Goal: Information Seeking & Learning: Learn about a topic

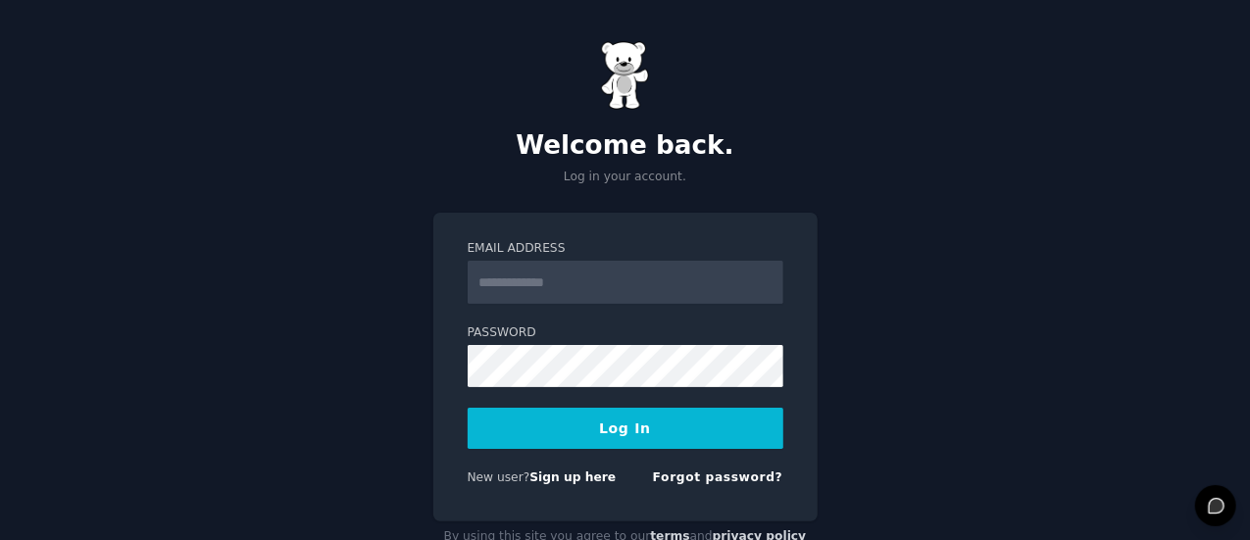
type input "**********"
click at [468, 408] on button "Log In" at bounding box center [626, 428] width 316 height 41
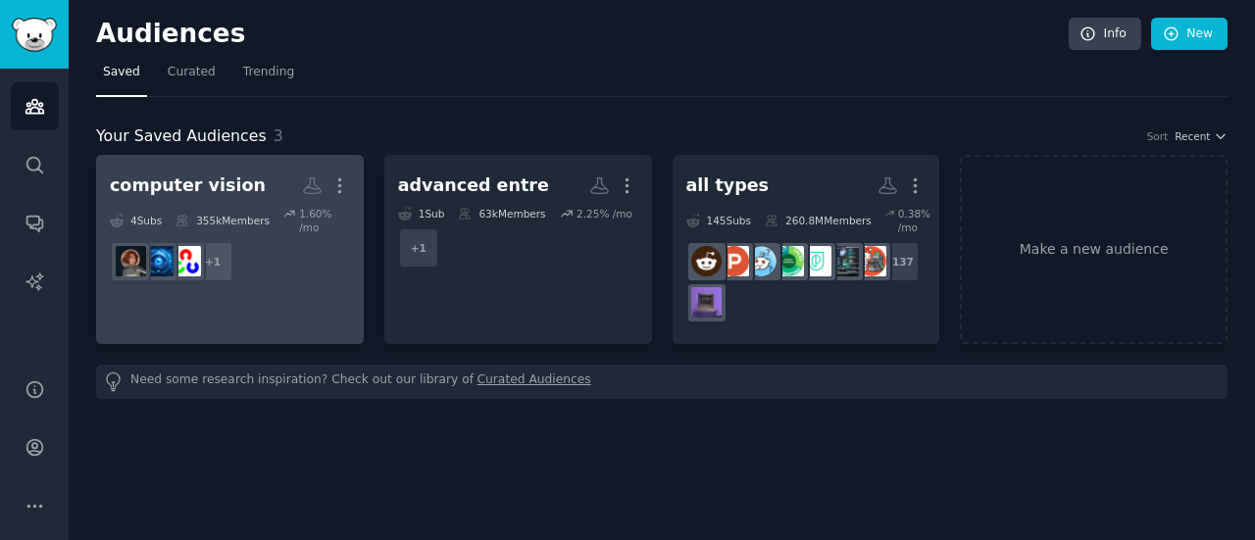
click at [270, 234] on dd "+ 1" at bounding box center [230, 261] width 240 height 55
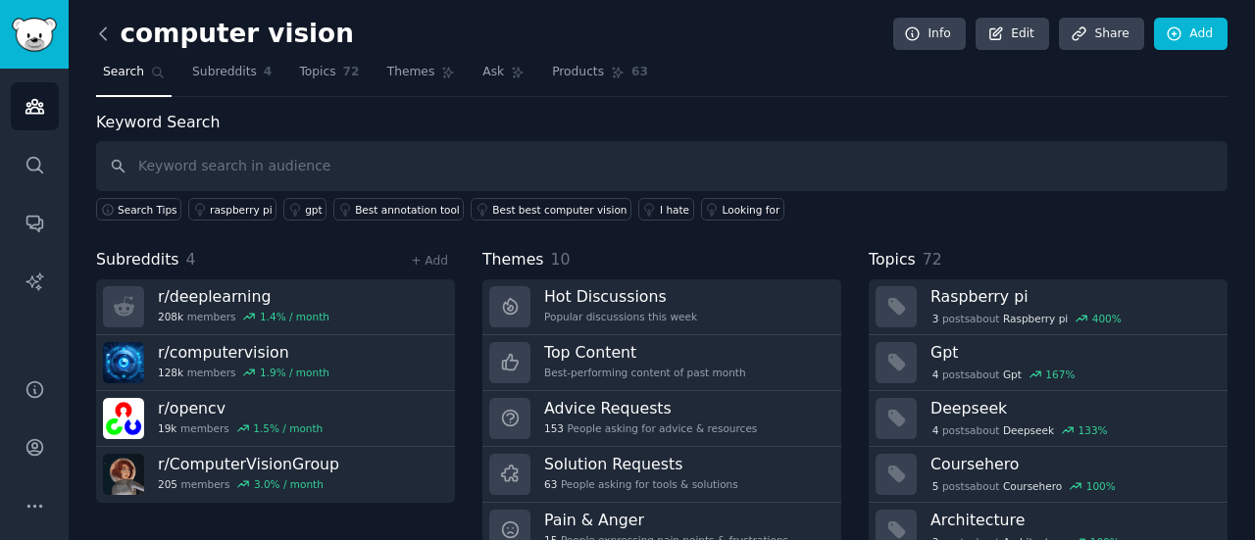
click at [109, 25] on icon at bounding box center [103, 34] width 21 height 21
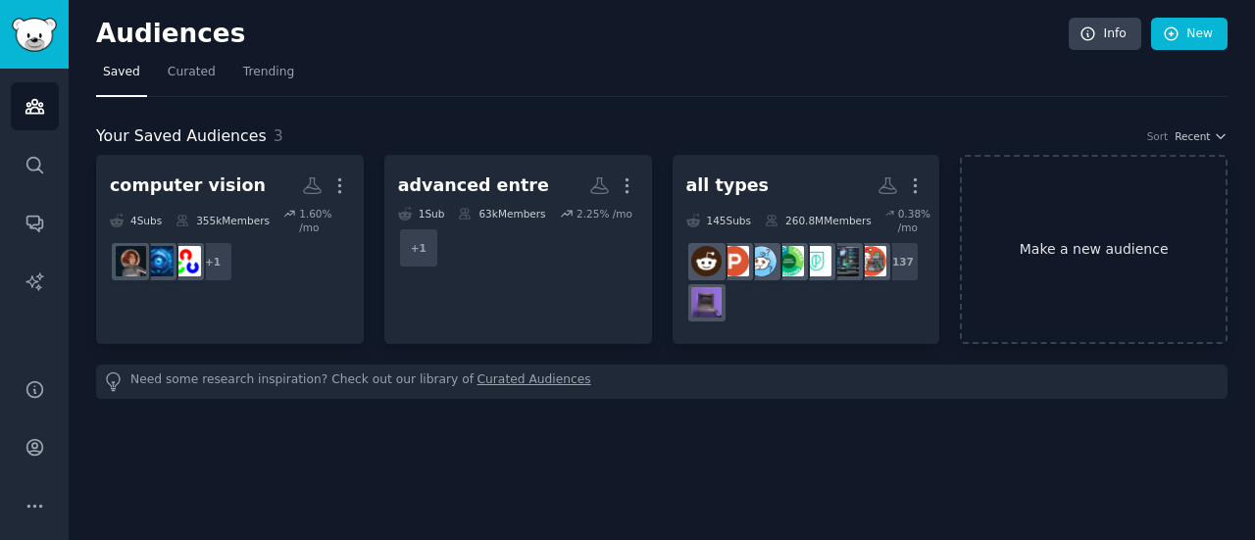
click at [1047, 201] on link "Make a new audience" at bounding box center [1094, 249] width 268 height 189
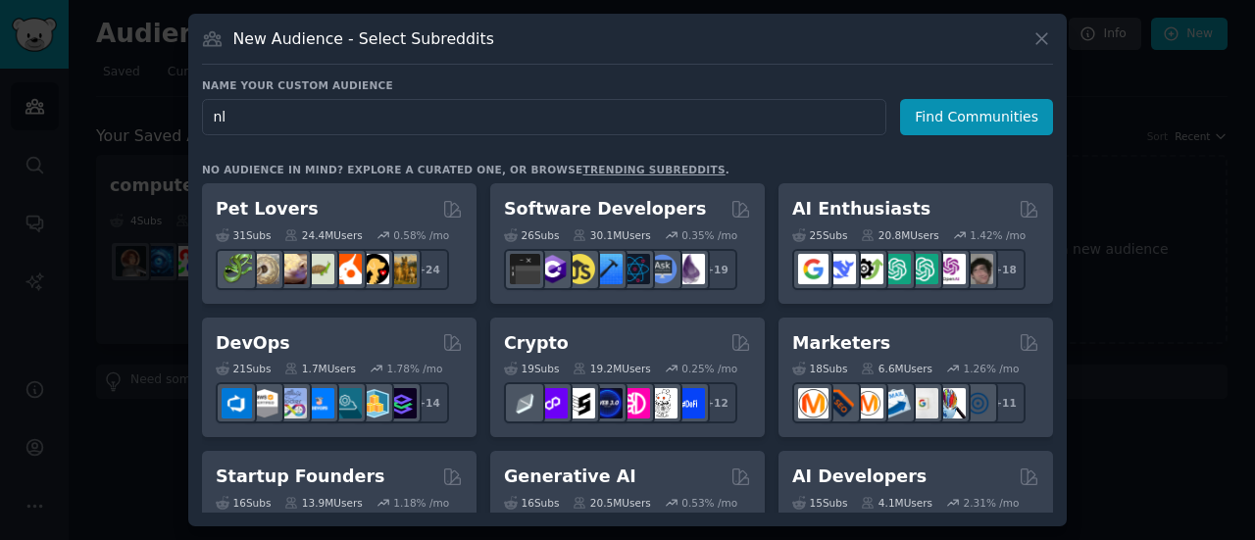
type input "nlp"
click button "Find Communities" at bounding box center [976, 117] width 153 height 36
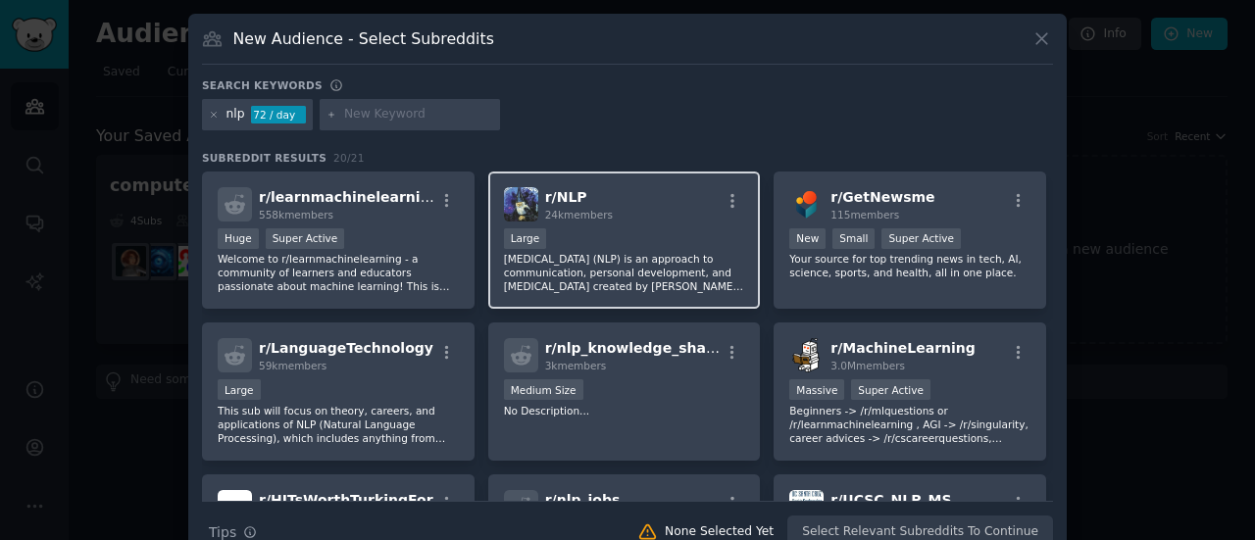
click at [595, 252] on p "Neuro-Linguistic Programming (NLP) is an approach to communication, personal de…" at bounding box center [624, 272] width 241 height 41
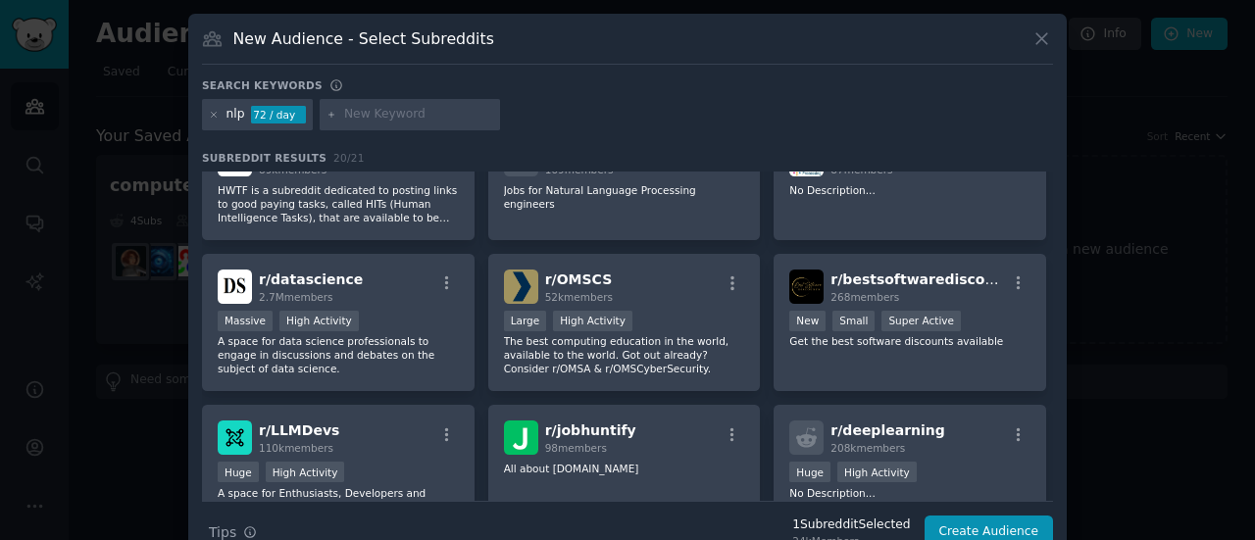
scroll to position [351, 0]
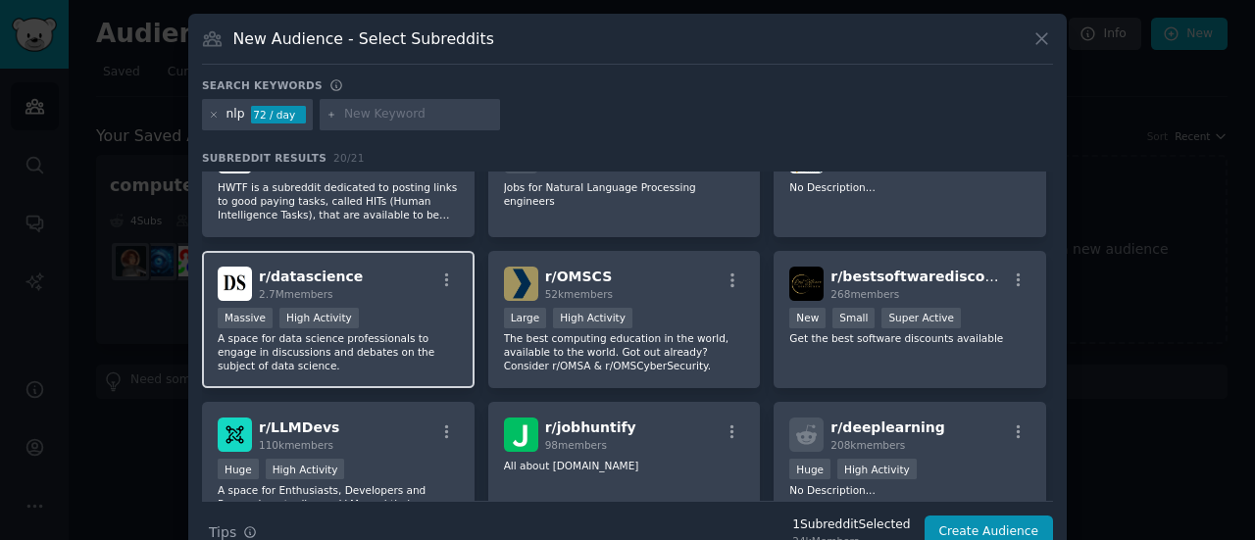
click at [411, 312] on div "Massive High Activity" at bounding box center [338, 320] width 241 height 25
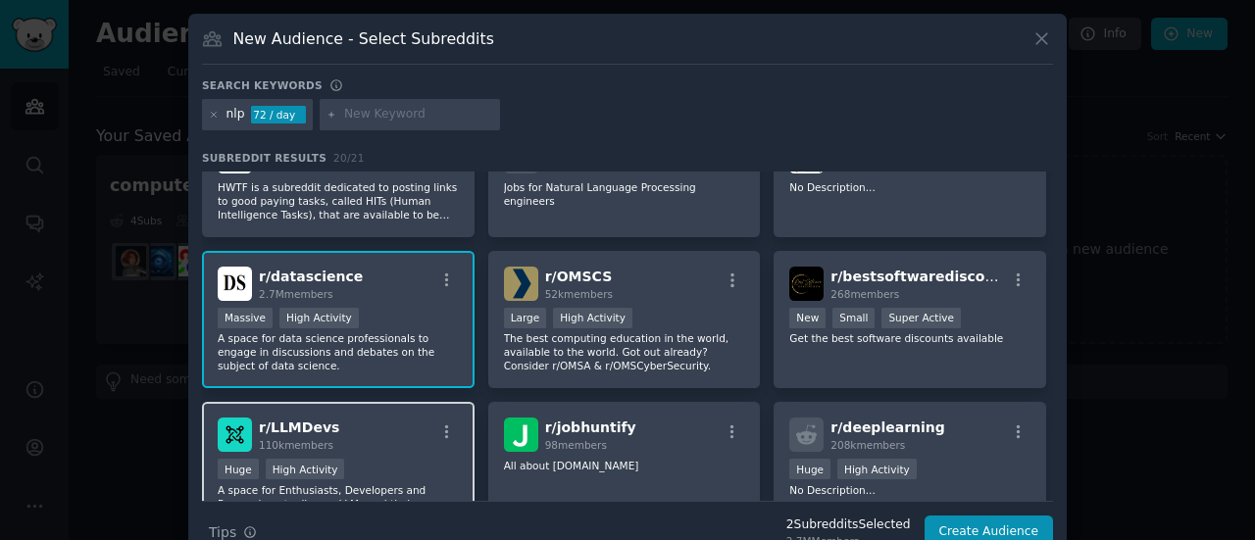
click at [421, 454] on div "r/ LLMDevs 110k members Huge High Activity A space for Enthusiasts, Developers …" at bounding box center [338, 471] width 273 height 138
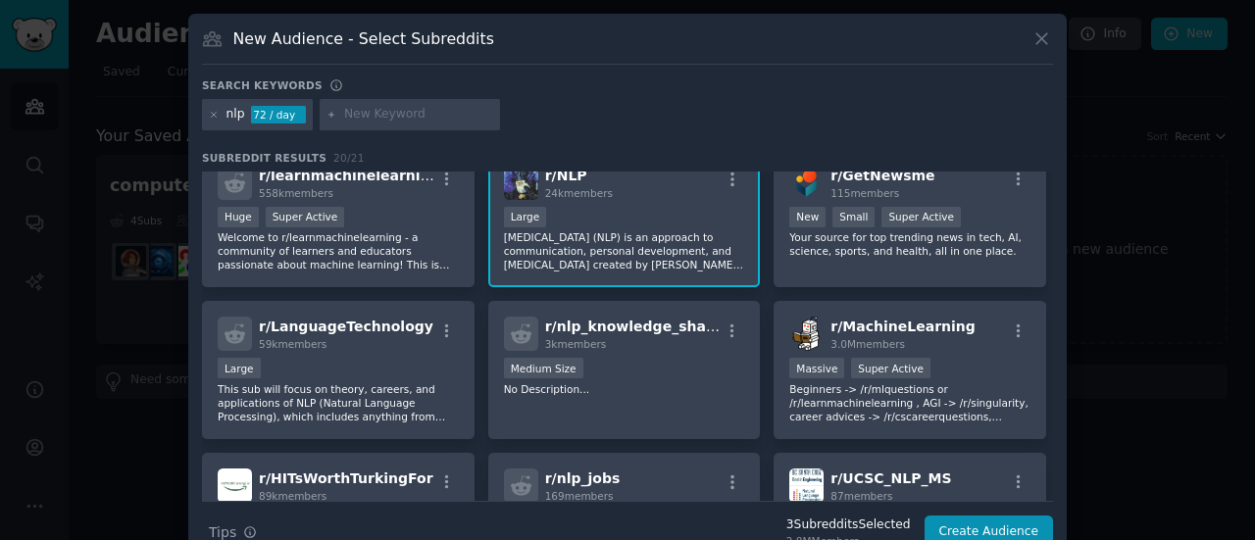
scroll to position [0, 0]
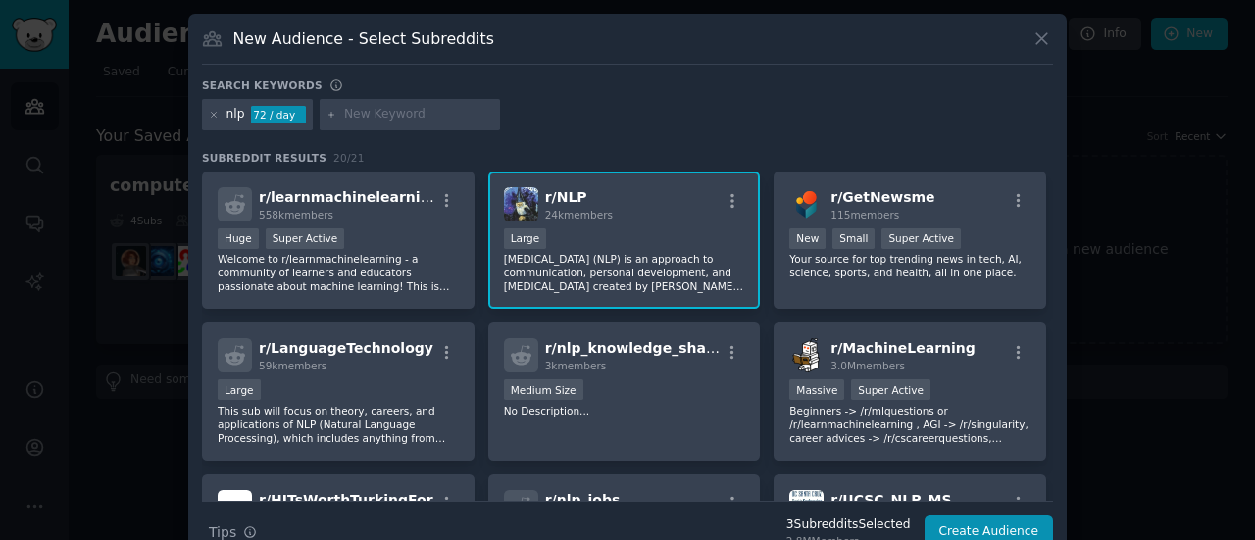
click at [375, 110] on input "text" at bounding box center [418, 115] width 149 height 18
type input "llm"
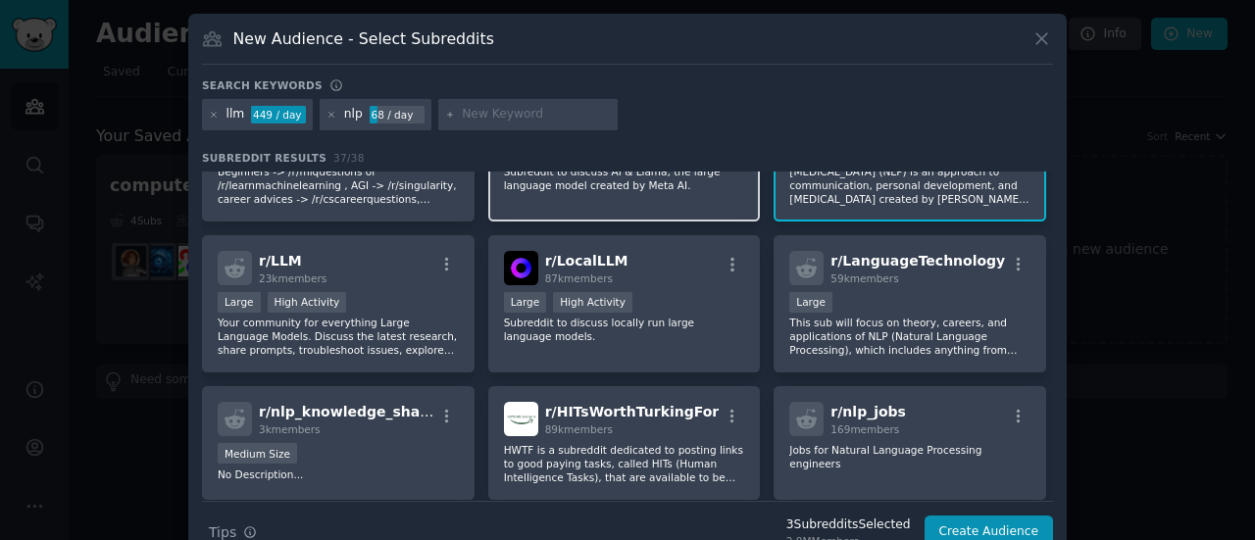
scroll to position [249, 0]
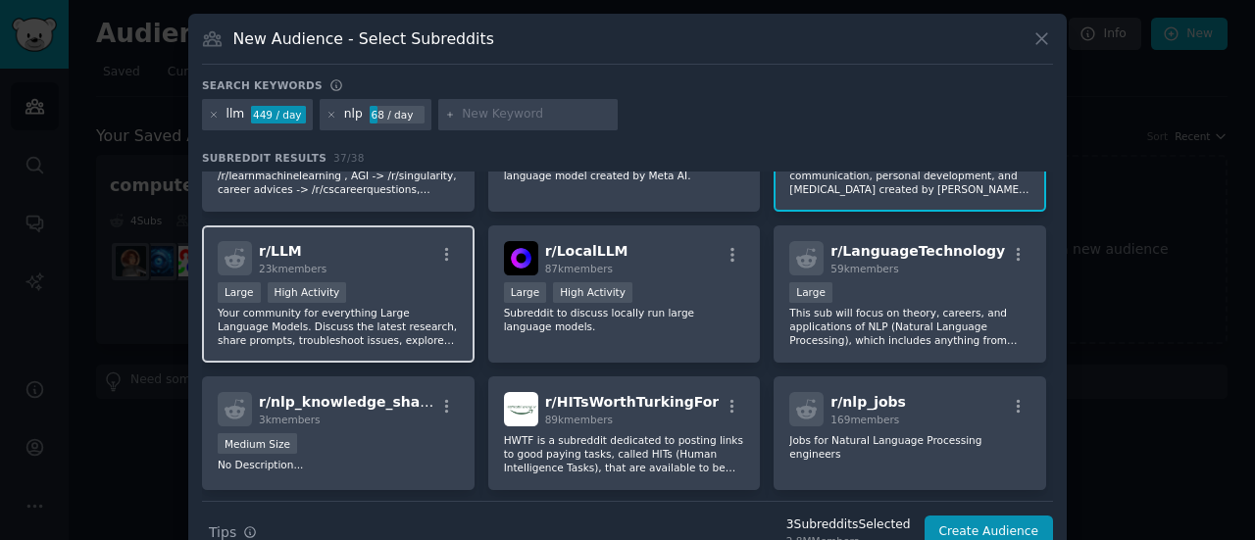
click at [393, 258] on div "r/ LLM 23k members" at bounding box center [338, 258] width 241 height 34
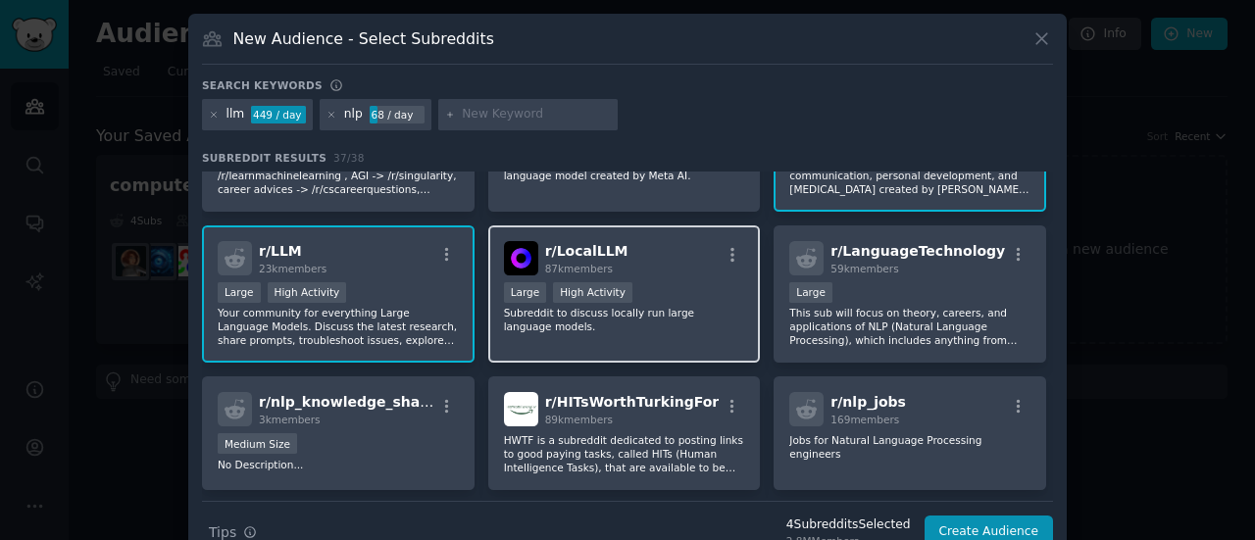
click at [704, 327] on p "Subreddit to discuss locally run large language models." at bounding box center [624, 319] width 241 height 27
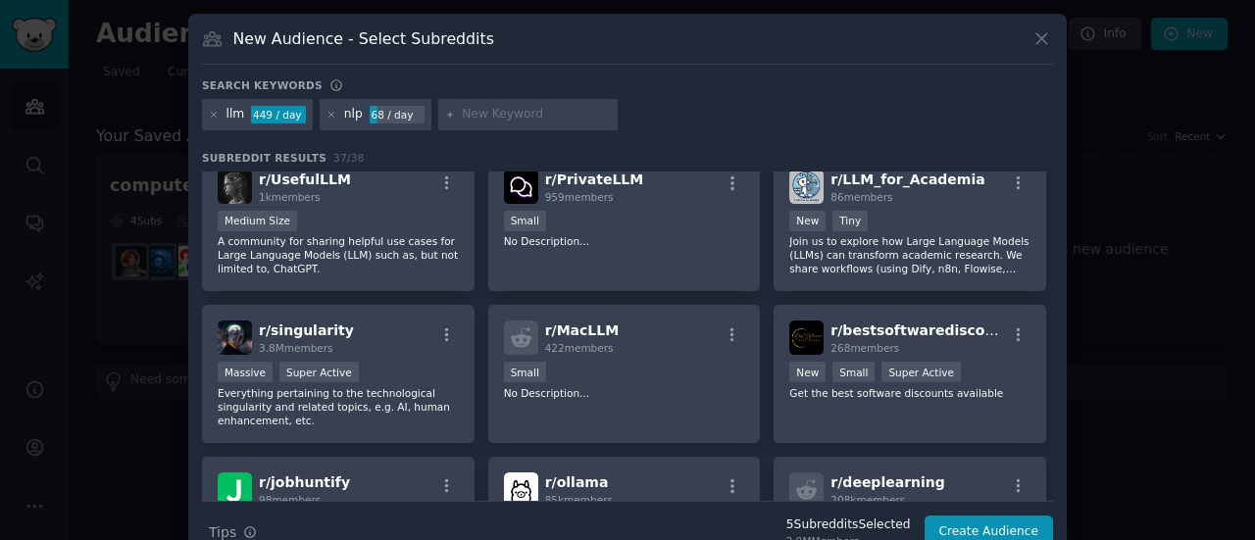
scroll to position [747, 0]
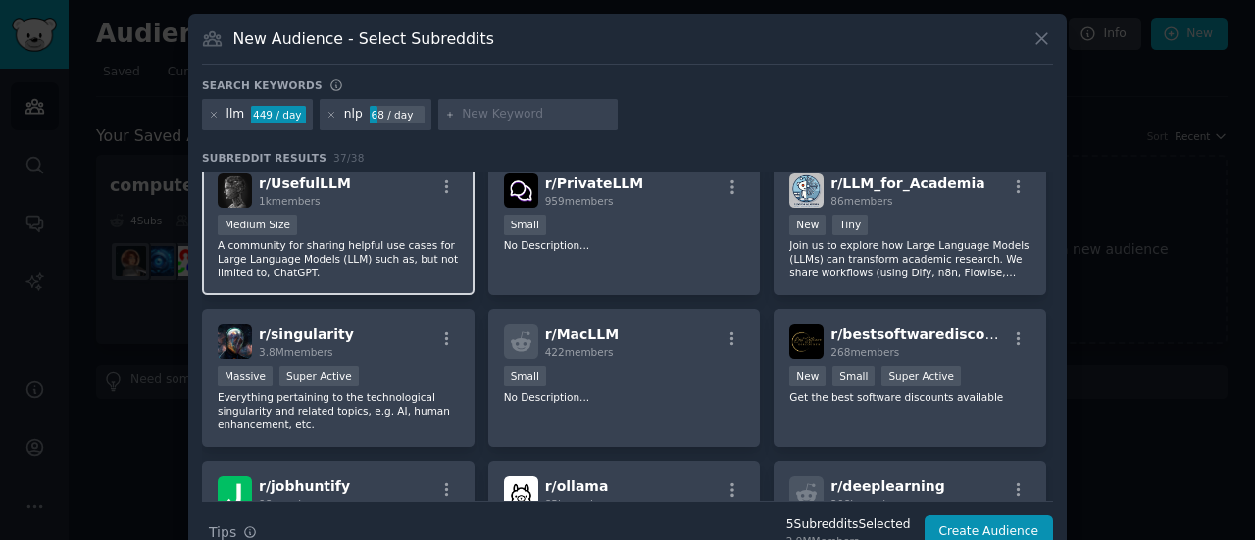
click at [424, 231] on div "Medium Size" at bounding box center [338, 227] width 241 height 25
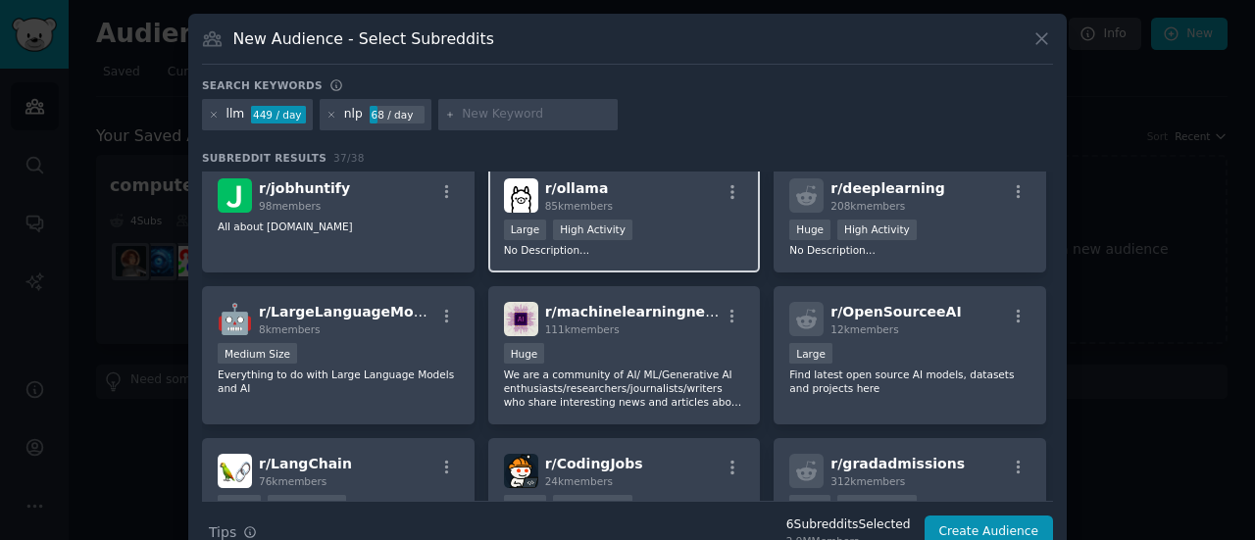
scroll to position [1046, 0]
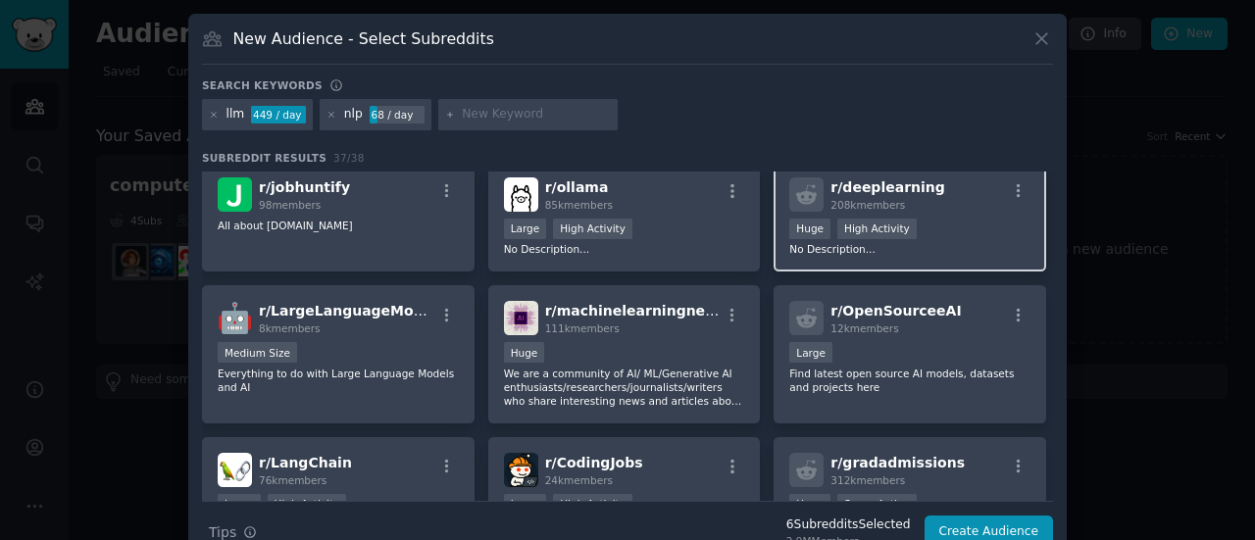
click at [917, 252] on p "No Description..." at bounding box center [909, 249] width 241 height 14
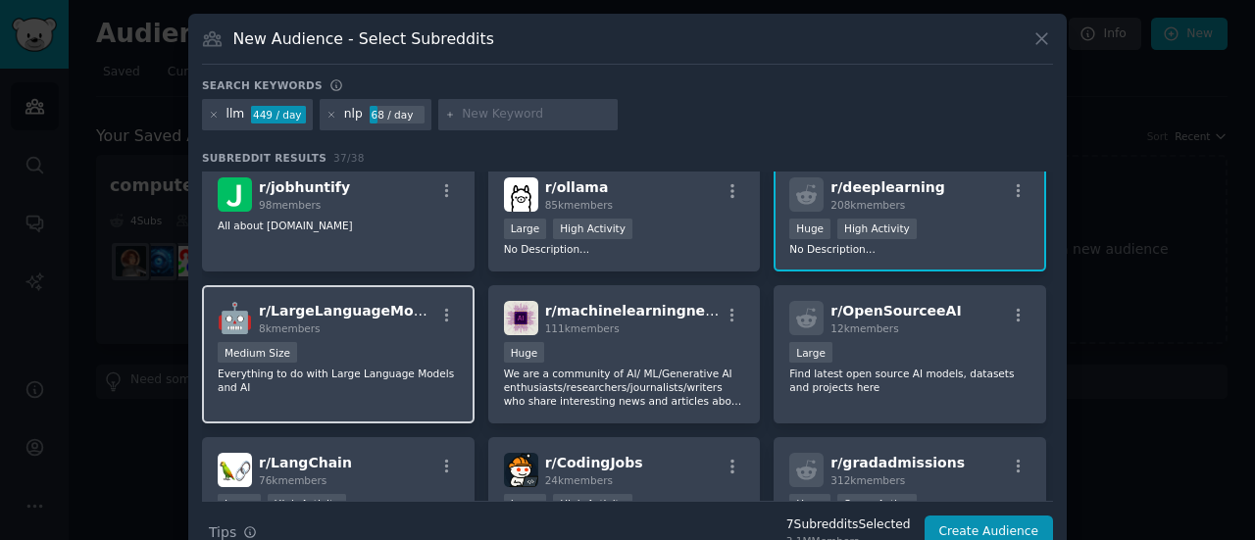
click at [433, 358] on div "Medium Size" at bounding box center [338, 354] width 241 height 25
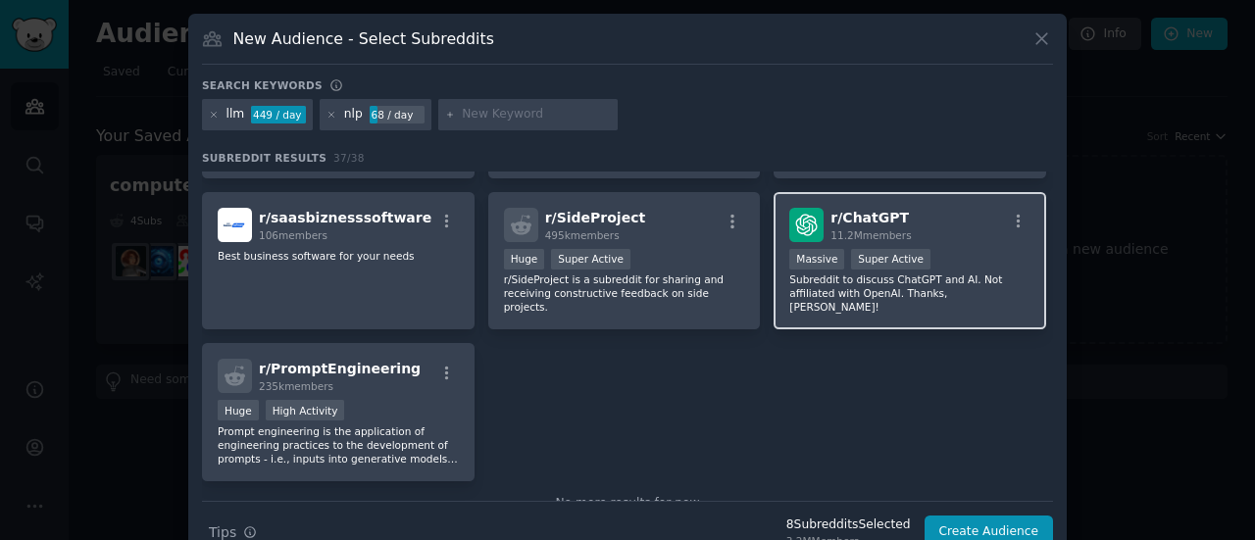
scroll to position [1596, 0]
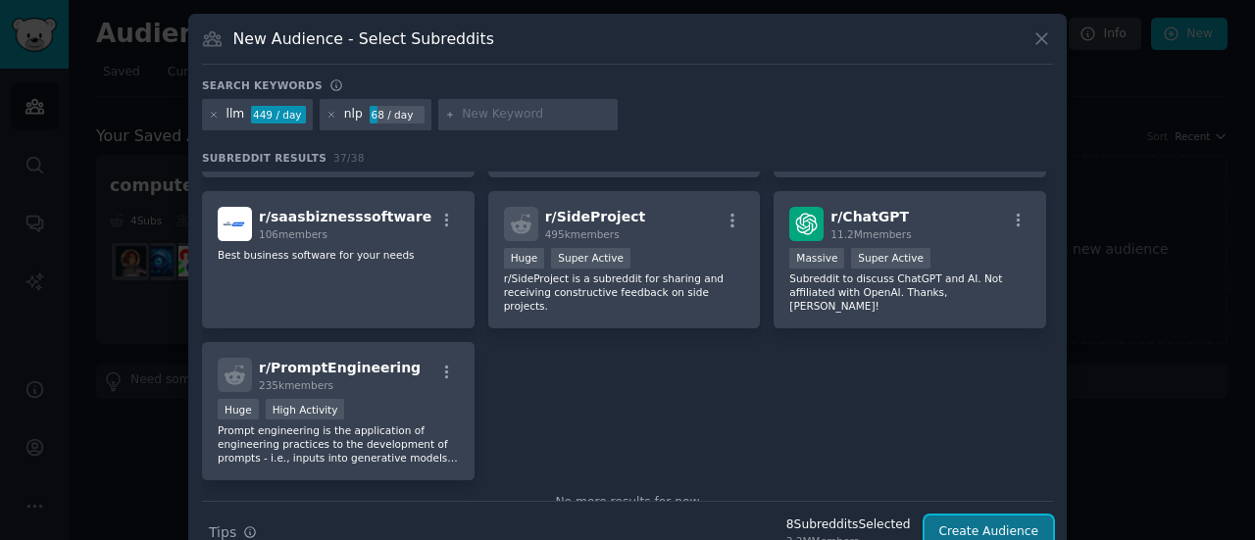
click at [965, 527] on button "Create Audience" at bounding box center [989, 532] width 129 height 33
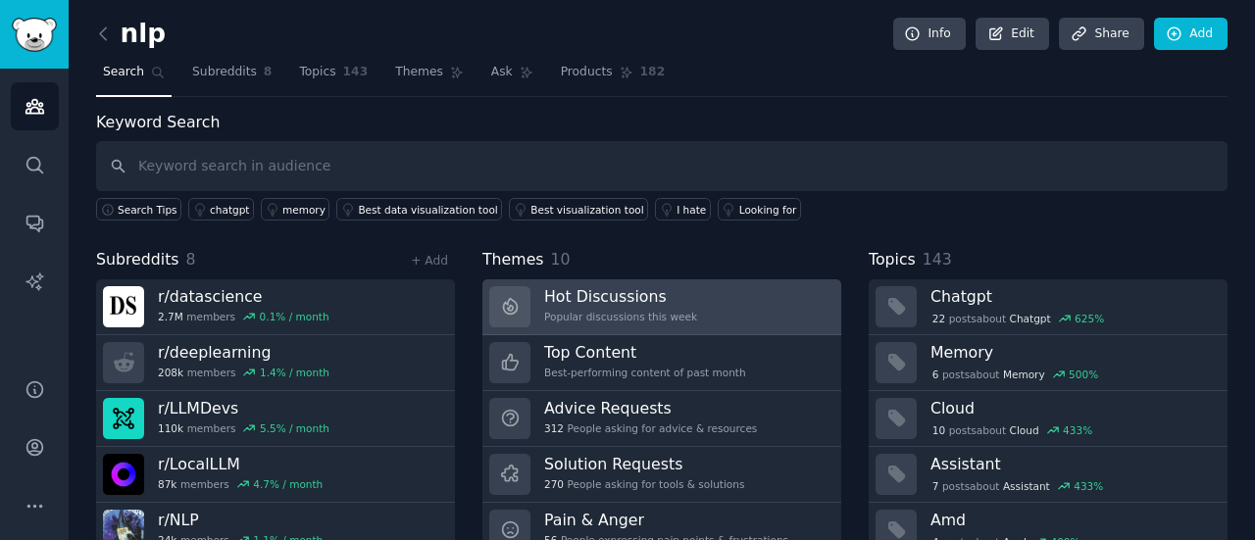
click at [754, 303] on link "Hot Discussions Popular discussions this week" at bounding box center [662, 308] width 359 height 56
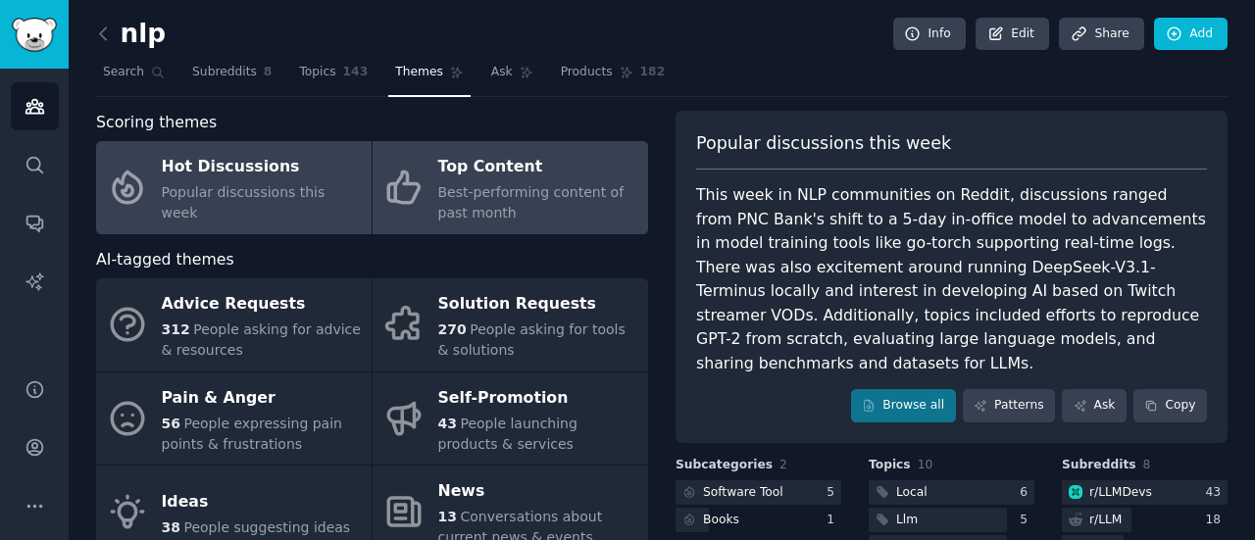
click at [539, 187] on span "Best-performing content of past month" at bounding box center [531, 202] width 186 height 36
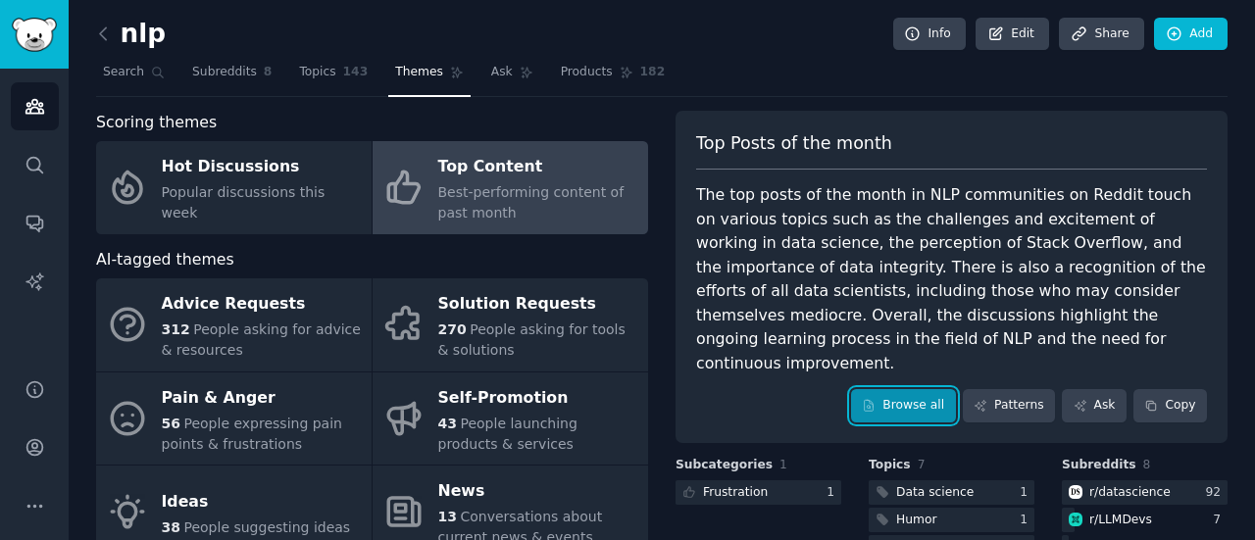
click at [900, 389] on link "Browse all" at bounding box center [903, 405] width 105 height 33
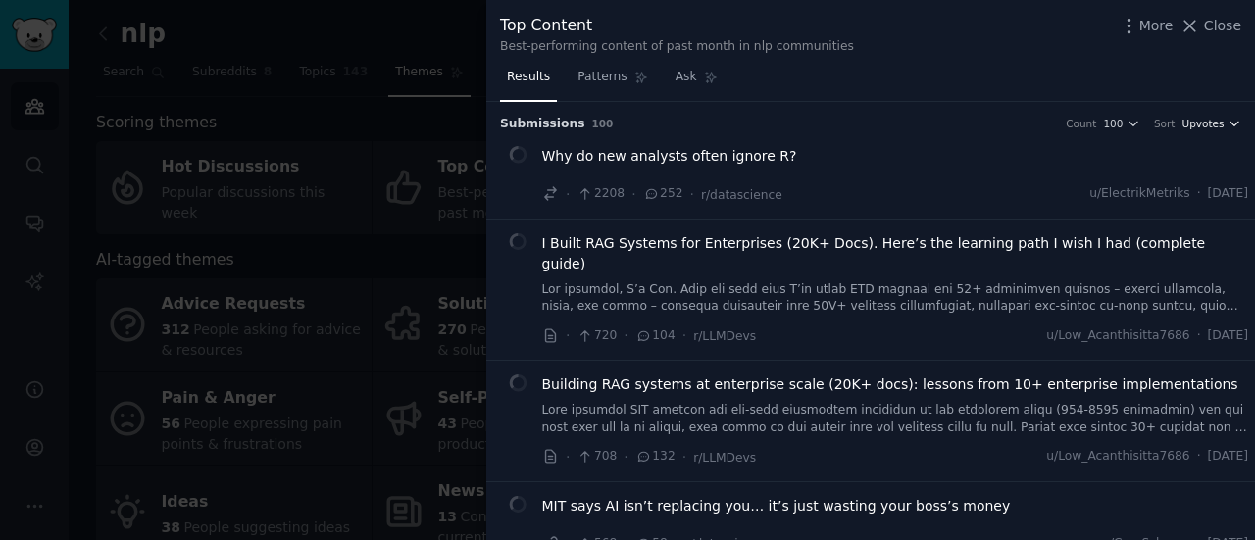
click at [1209, 128] on span "Upvotes" at bounding box center [1203, 124] width 42 height 14
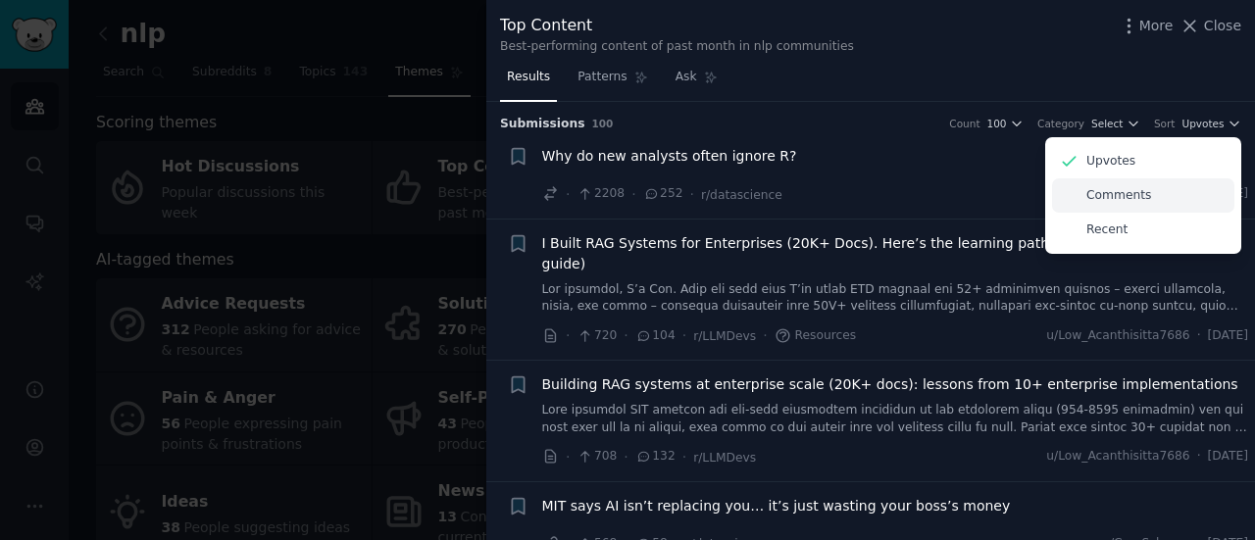
click at [1144, 195] on div "Comments" at bounding box center [1143, 195] width 182 height 34
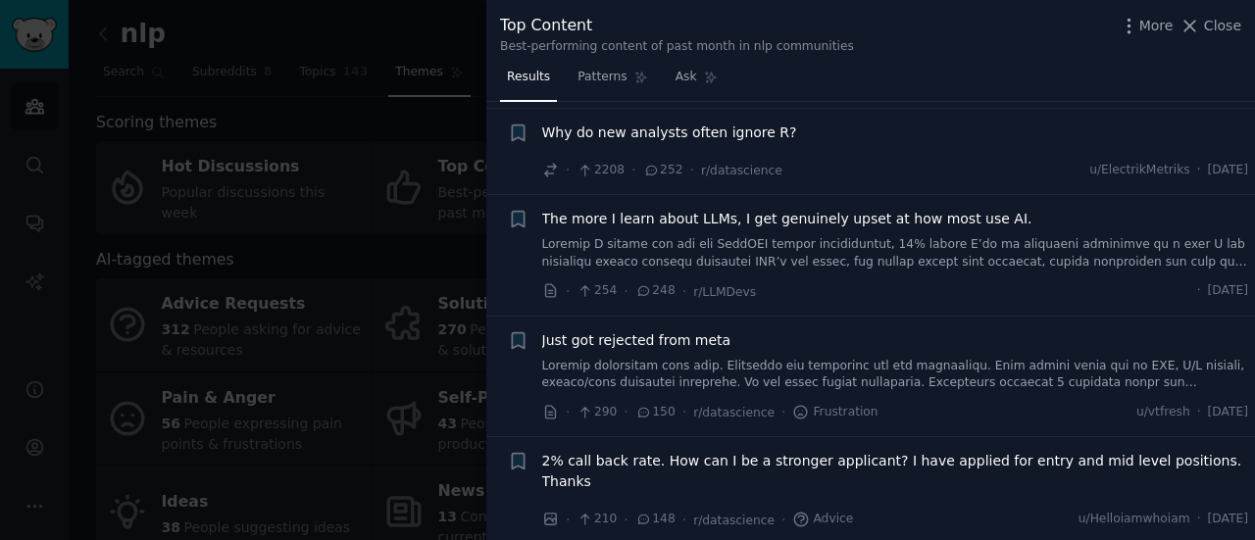
scroll to position [146, 0]
click at [825, 242] on link at bounding box center [895, 252] width 707 height 34
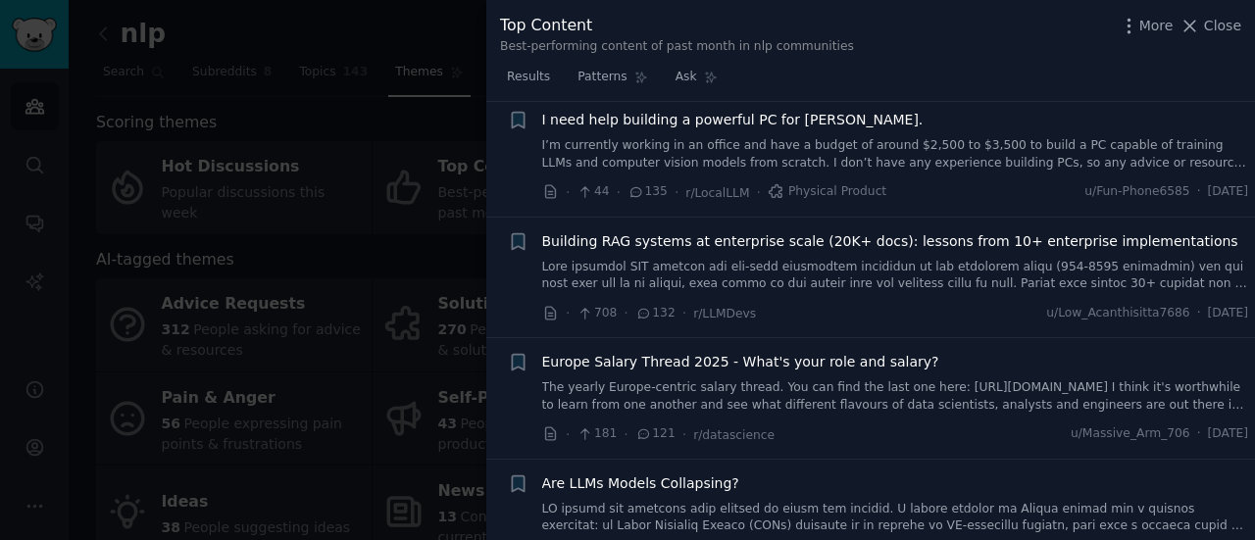
scroll to position [1014, 0]
click at [667, 231] on span "Building RAG systems at enterprise scale (20K+ docs): lessons from 10+ enterpri…" at bounding box center [890, 241] width 696 height 21
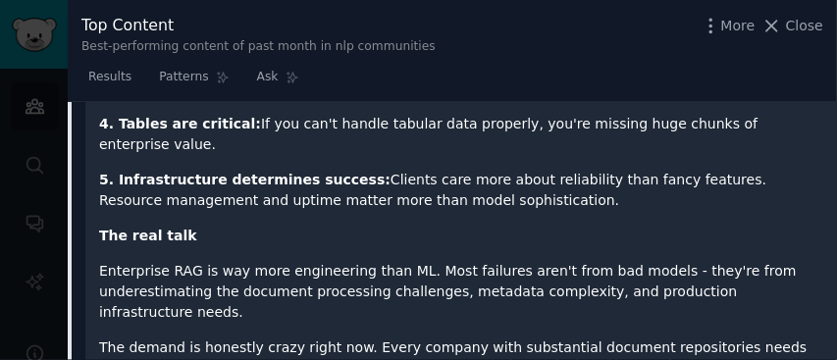
scroll to position [4043, 0]
click at [470, 261] on p "Enterprise RAG is way more engineering than ML. Most failures aren't from bad m…" at bounding box center [461, 292] width 724 height 62
drag, startPoint x: 499, startPoint y: 226, endPoint x: 524, endPoint y: 281, distance: 61.0
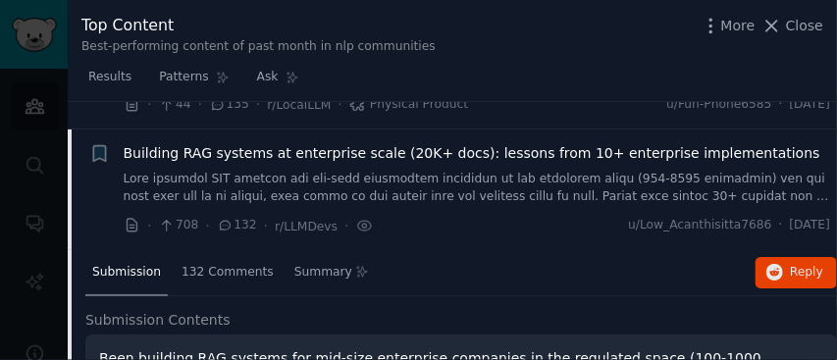
scroll to position [765, 0]
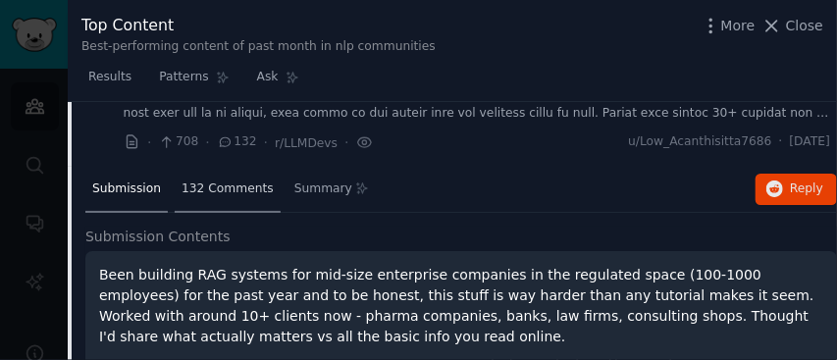
click at [222, 180] on span "132 Comments" at bounding box center [227, 189] width 92 height 18
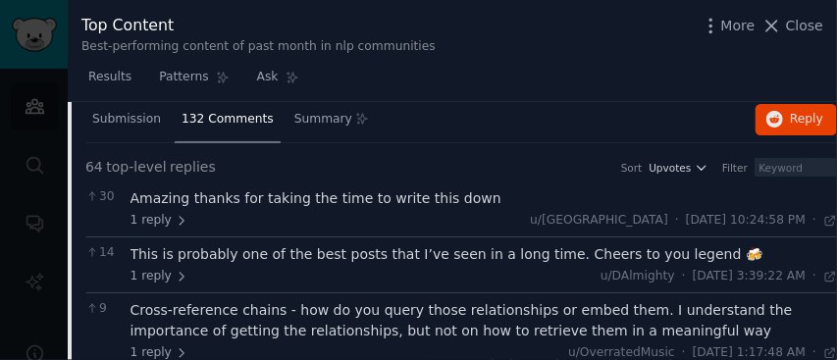
scroll to position [835, 0]
click at [431, 188] on div "Amazing thanks for taking the time to write this down" at bounding box center [483, 198] width 707 height 21
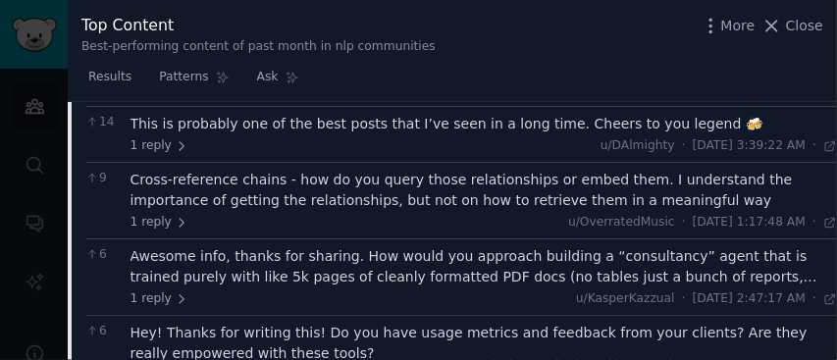
scroll to position [1027, 0]
click at [504, 174] on div "Cross-reference chains - how do you query those relationships or embed them. I …" at bounding box center [483, 190] width 707 height 41
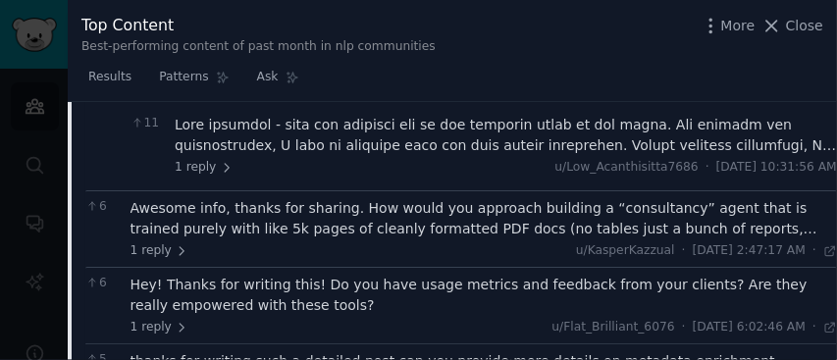
scroll to position [1158, 0]
click at [415, 205] on div "Awesome info, thanks for sharing. How would you approach building a “consultanc…" at bounding box center [483, 217] width 707 height 41
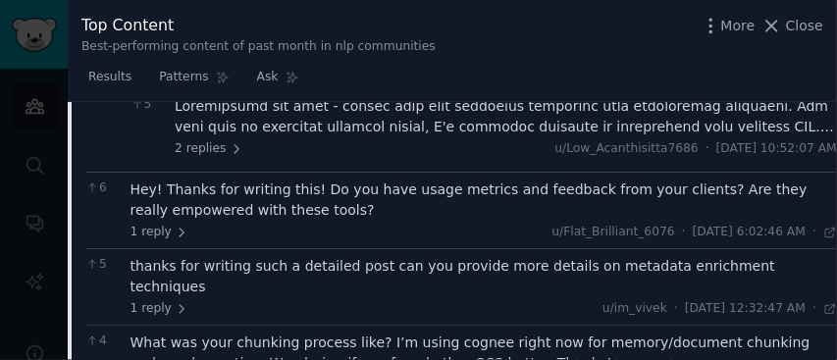
scroll to position [1397, 0]
click at [163, 224] on span "1 reply" at bounding box center [159, 233] width 59 height 18
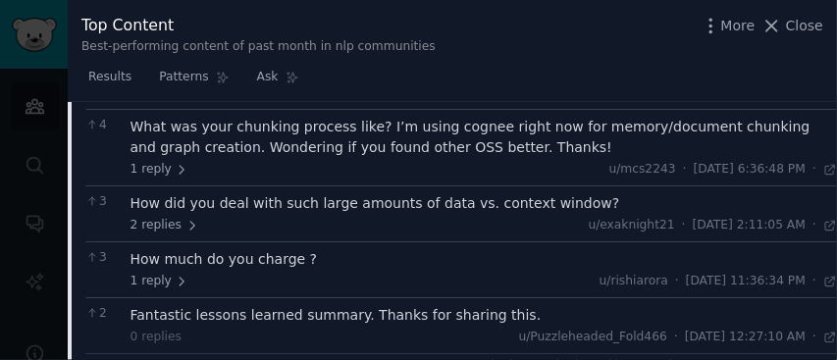
scroll to position [1696, 0]
click at [175, 274] on icon at bounding box center [182, 281] width 14 height 14
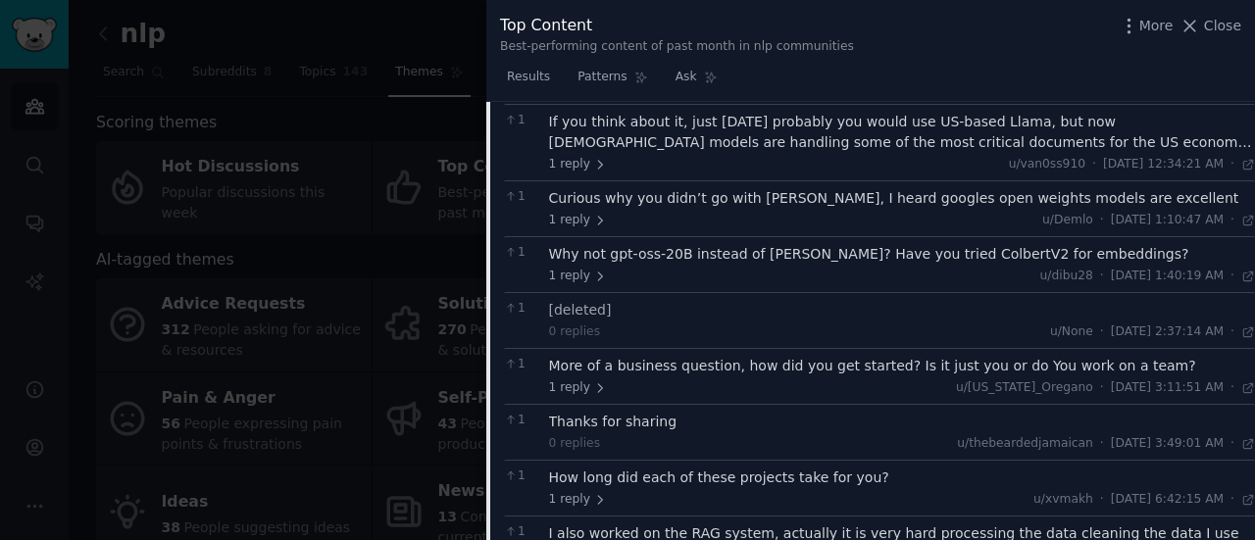
scroll to position [4109, 0]
click at [1198, 35] on icon at bounding box center [1190, 26] width 21 height 21
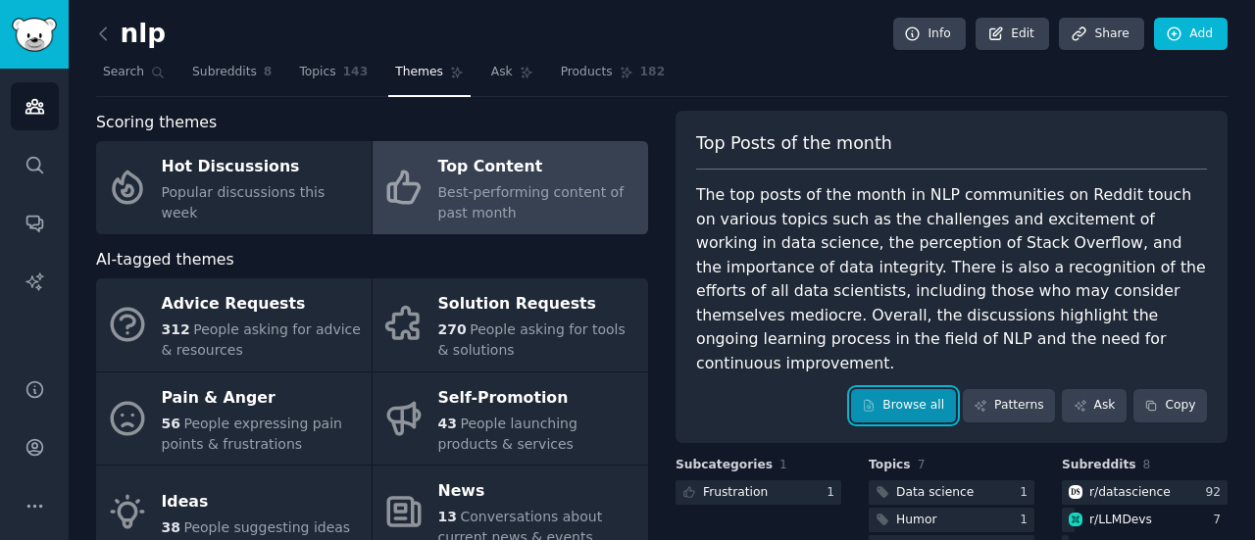
click at [901, 389] on link "Browse all" at bounding box center [903, 405] width 105 height 33
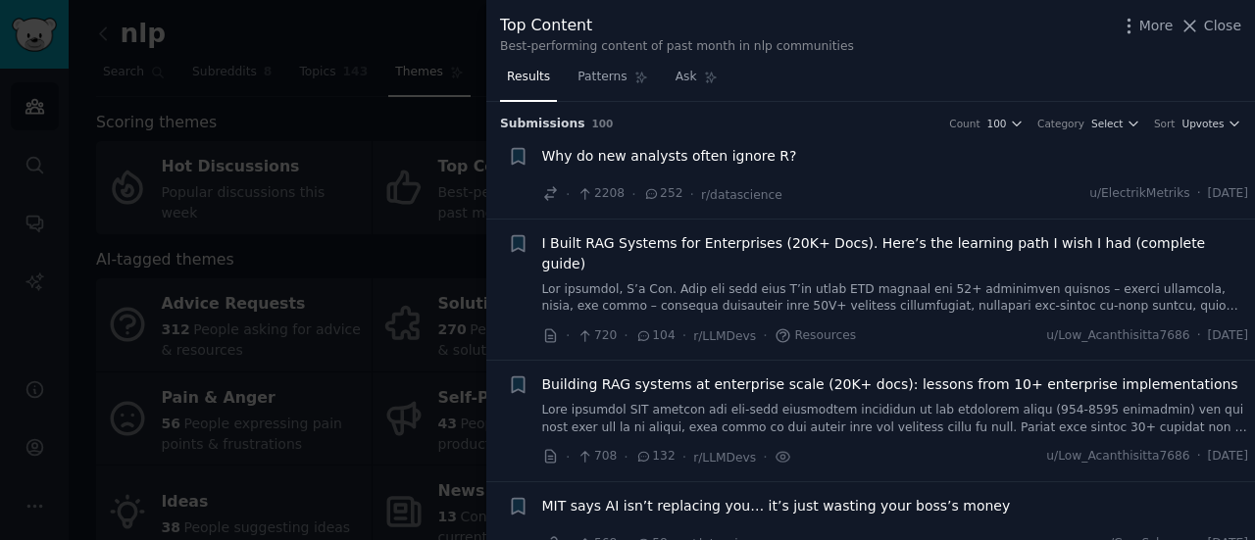
click at [921, 402] on link at bounding box center [895, 419] width 707 height 34
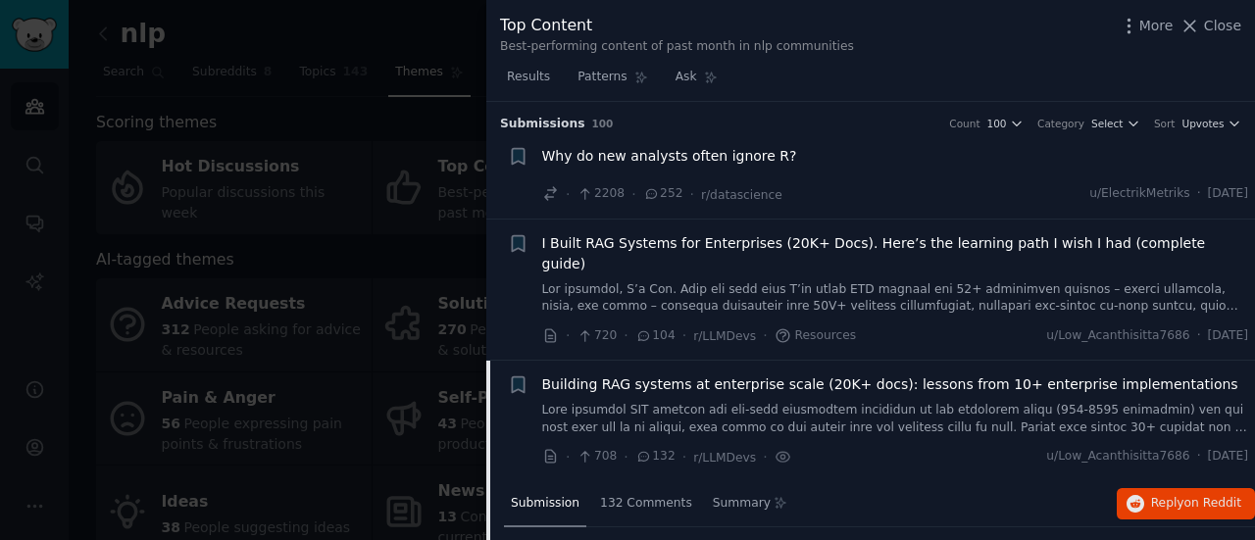
click at [875, 287] on link at bounding box center [895, 298] width 707 height 34
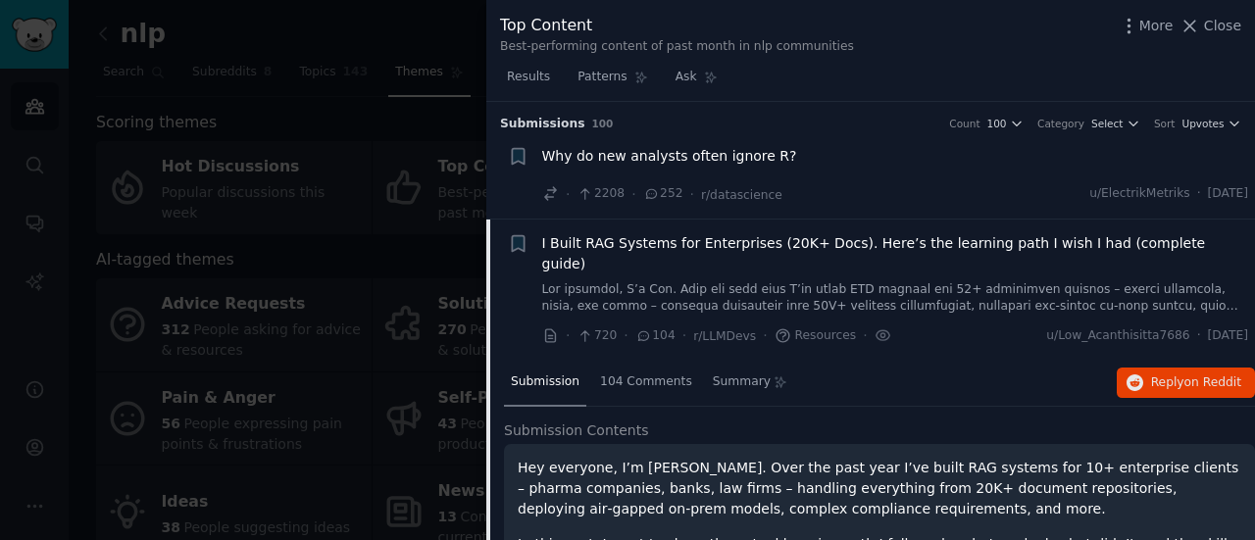
click at [257, 127] on div at bounding box center [627, 270] width 1255 height 540
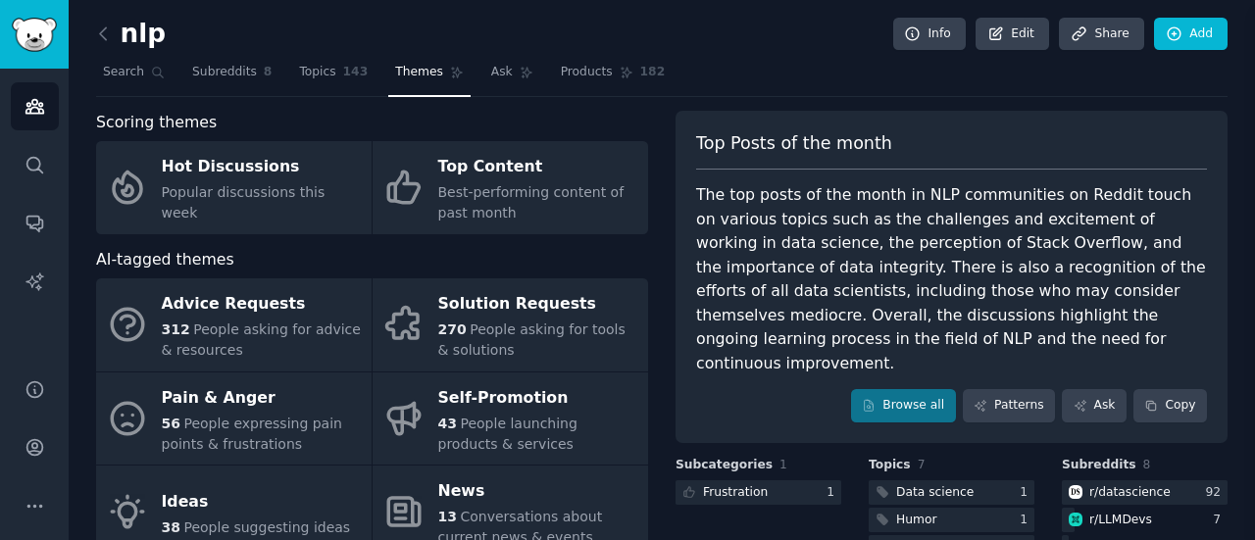
click at [92, 32] on div "nlp Info Edit Share Add Search Subreddits 8 Topics 143 Themes Ask Products 182 …" at bounding box center [662, 350] width 1187 height 700
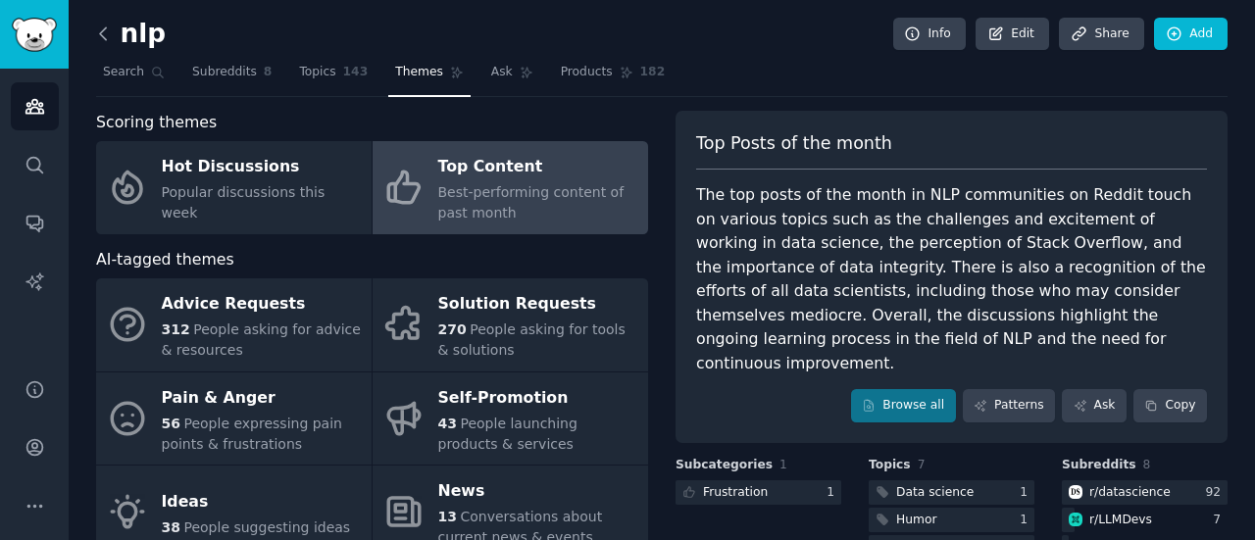
click at [110, 32] on icon at bounding box center [103, 34] width 21 height 21
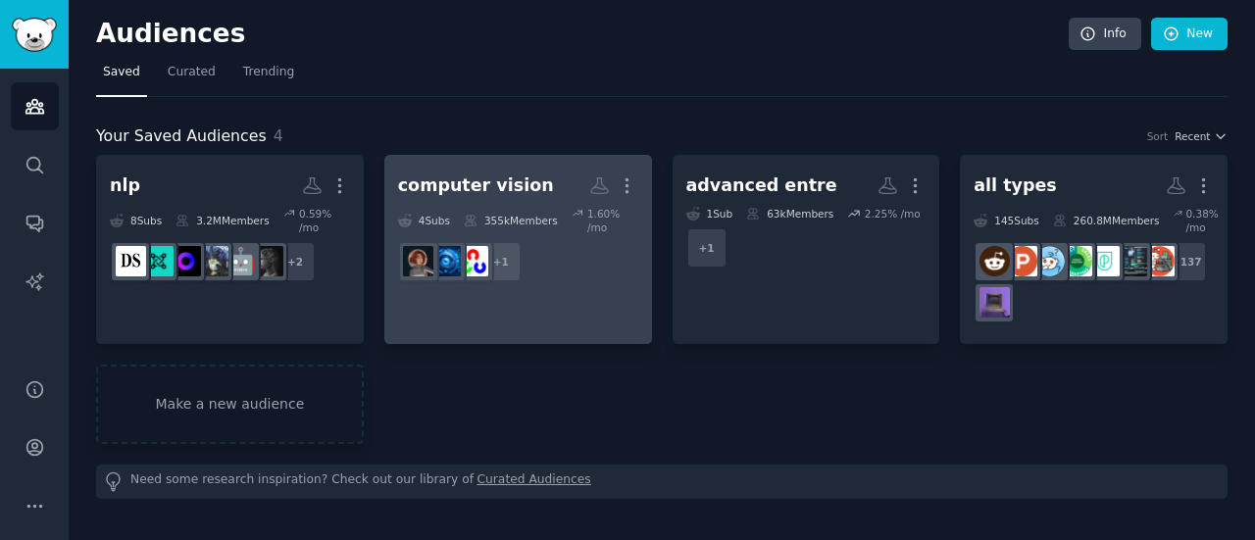
click at [589, 292] on link "computer vision More 4 Sub s 355k Members 1.60 % /mo + 1" at bounding box center [518, 249] width 268 height 189
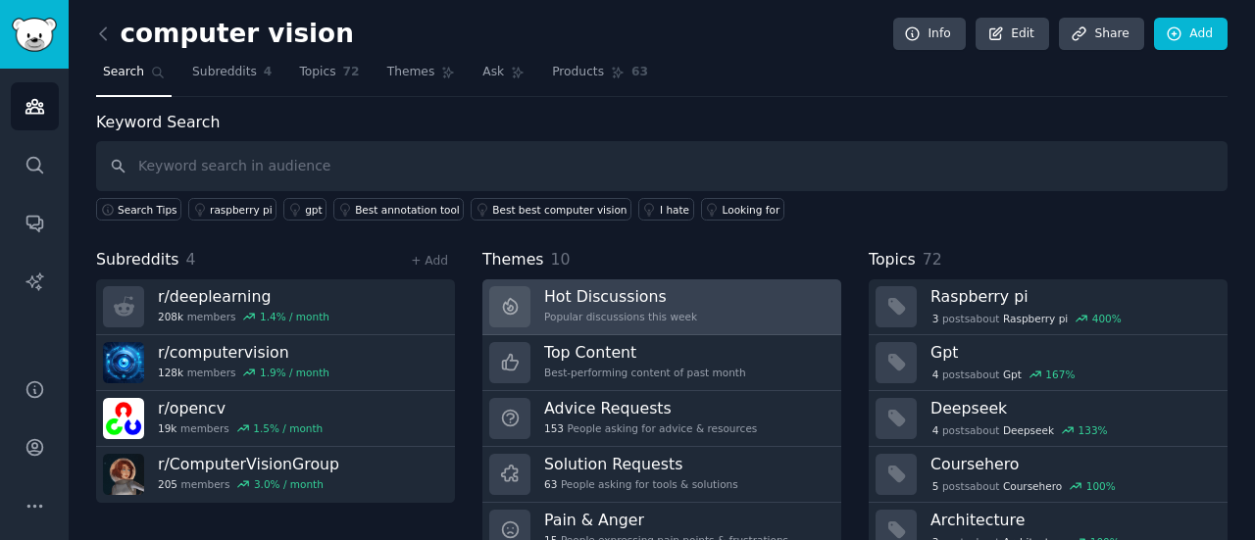
click at [592, 321] on div "Hot Discussions Popular discussions this week" at bounding box center [620, 306] width 153 height 41
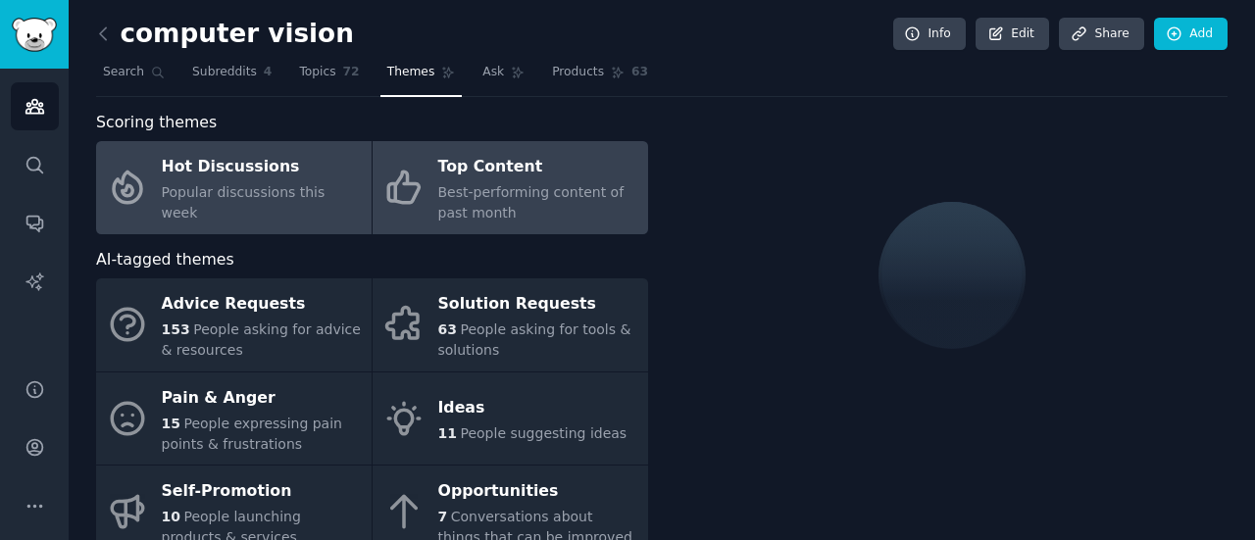
click at [483, 171] on div "Top Content" at bounding box center [538, 167] width 200 height 31
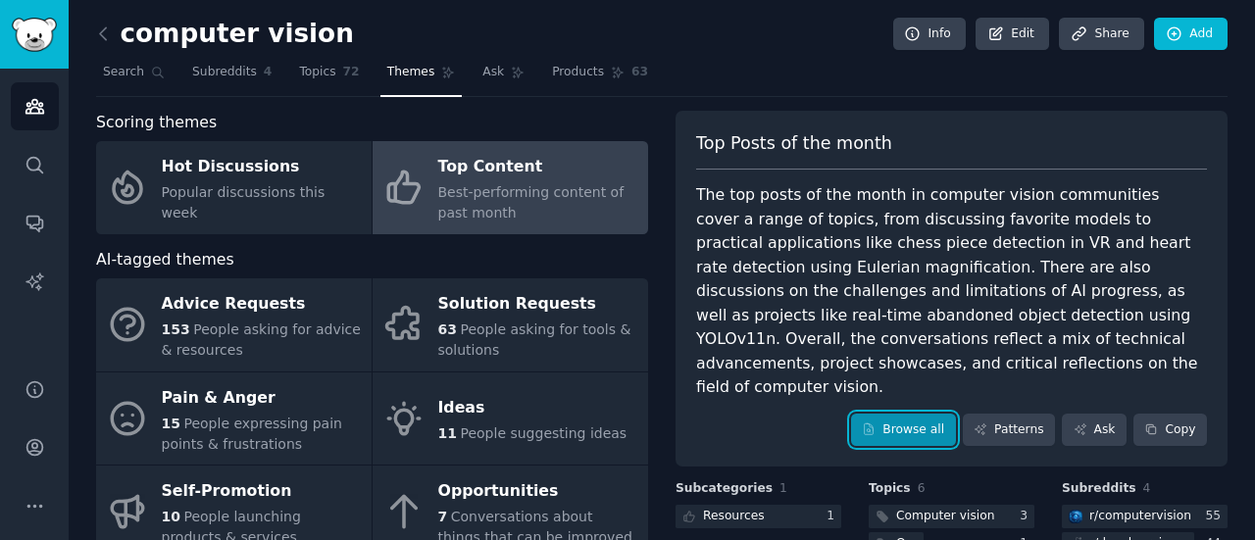
click at [912, 419] on link "Browse all" at bounding box center [903, 430] width 105 height 33
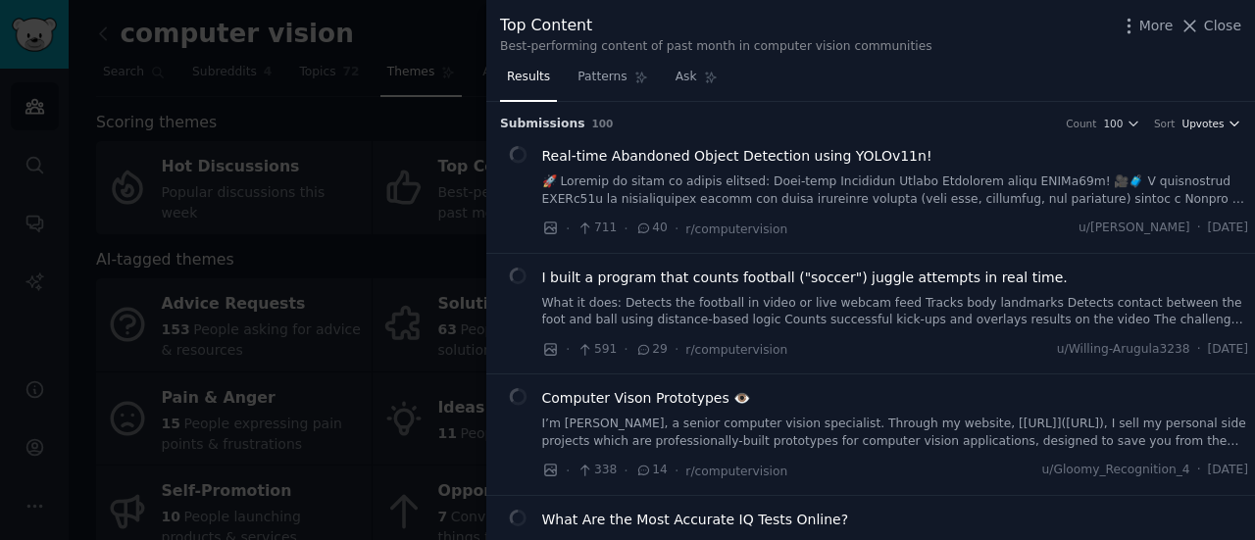
click at [1202, 128] on span "Upvotes" at bounding box center [1203, 124] width 42 height 14
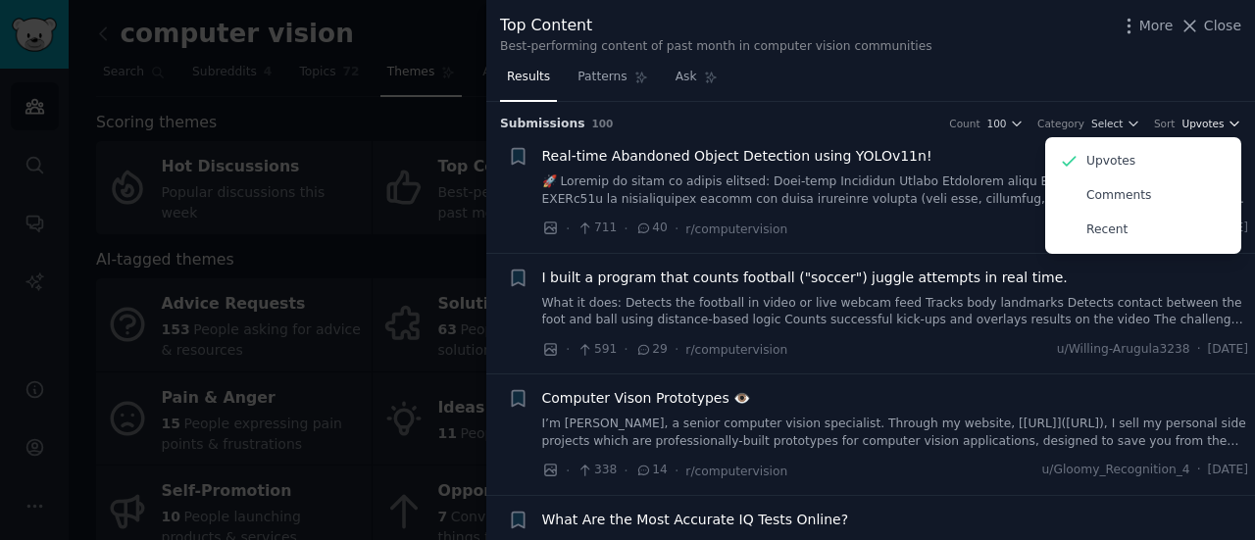
click at [1193, 123] on span "Upvotes" at bounding box center [1203, 124] width 42 height 14
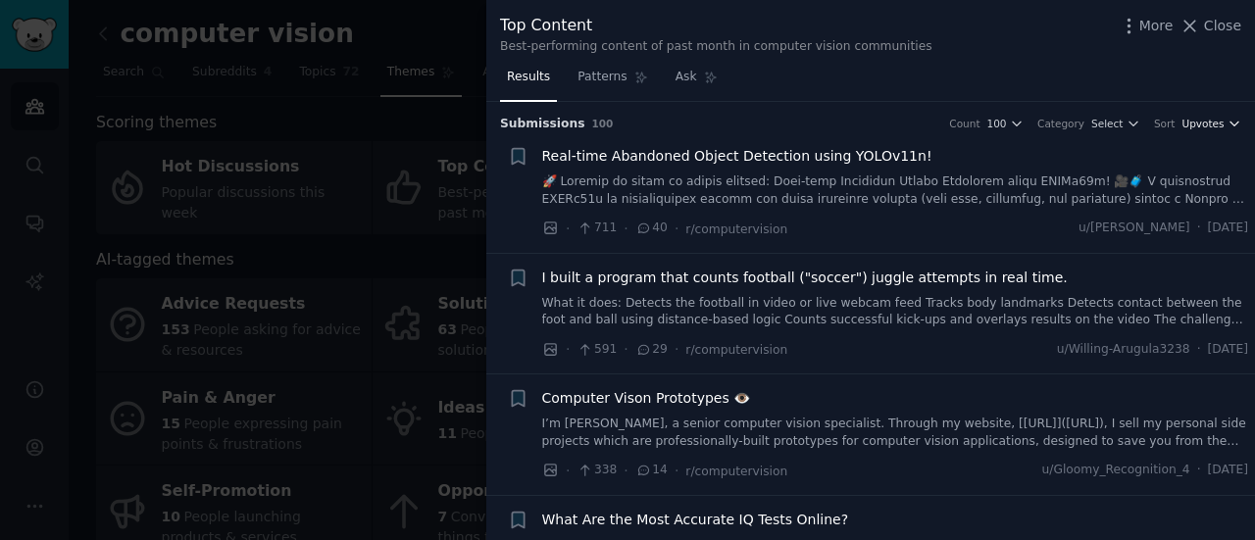
click at [1193, 123] on span "Upvotes" at bounding box center [1203, 124] width 42 height 14
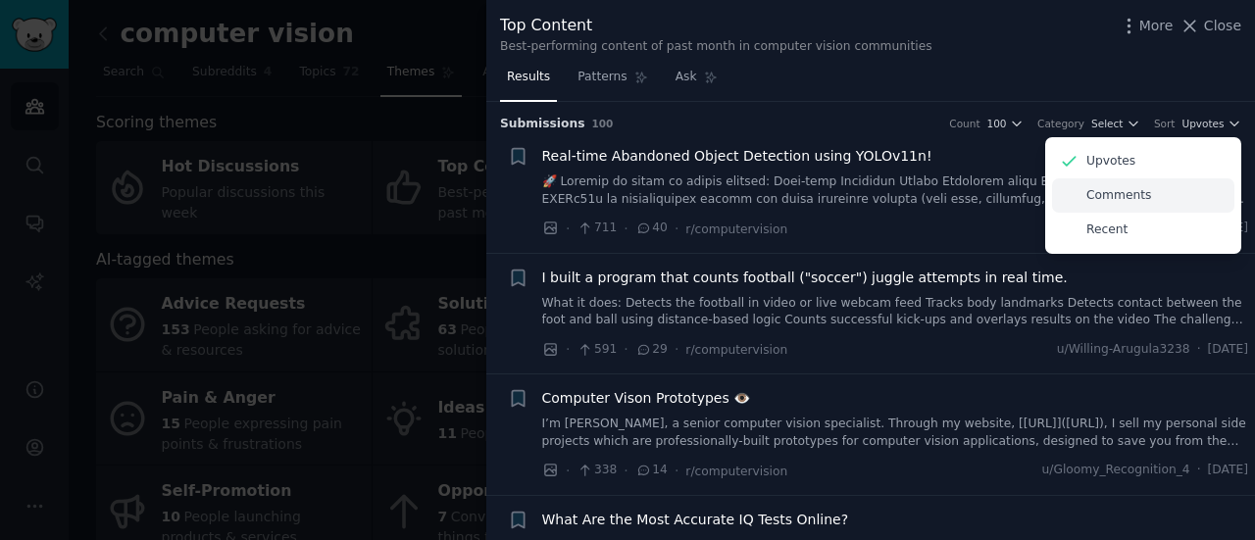
click at [1177, 190] on div "Comments" at bounding box center [1143, 195] width 182 height 34
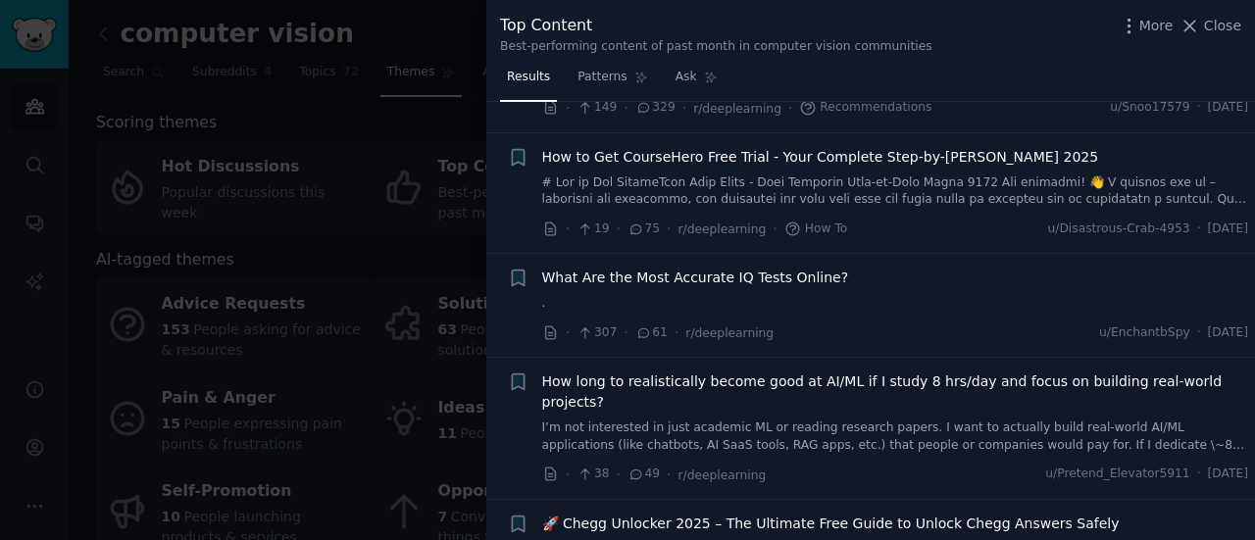
scroll to position [123, 0]
click at [932, 166] on div "How to Get CourseHero Free Trial - Your Complete Step-by-Step Guide 2025" at bounding box center [895, 176] width 707 height 62
click at [910, 154] on span "How to Get CourseHero Free Trial - Your Complete Step-by-Step Guide 2025" at bounding box center [820, 155] width 557 height 21
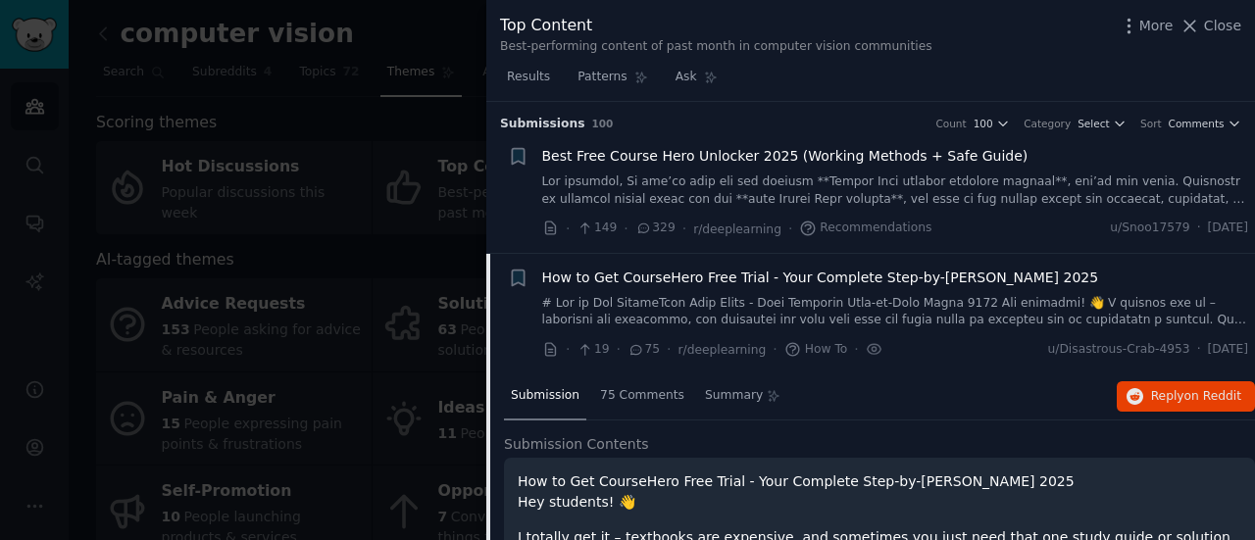
click at [702, 268] on span "How to Get CourseHero Free Trial - Your Complete Step-by-Step Guide 2025" at bounding box center [820, 278] width 557 height 21
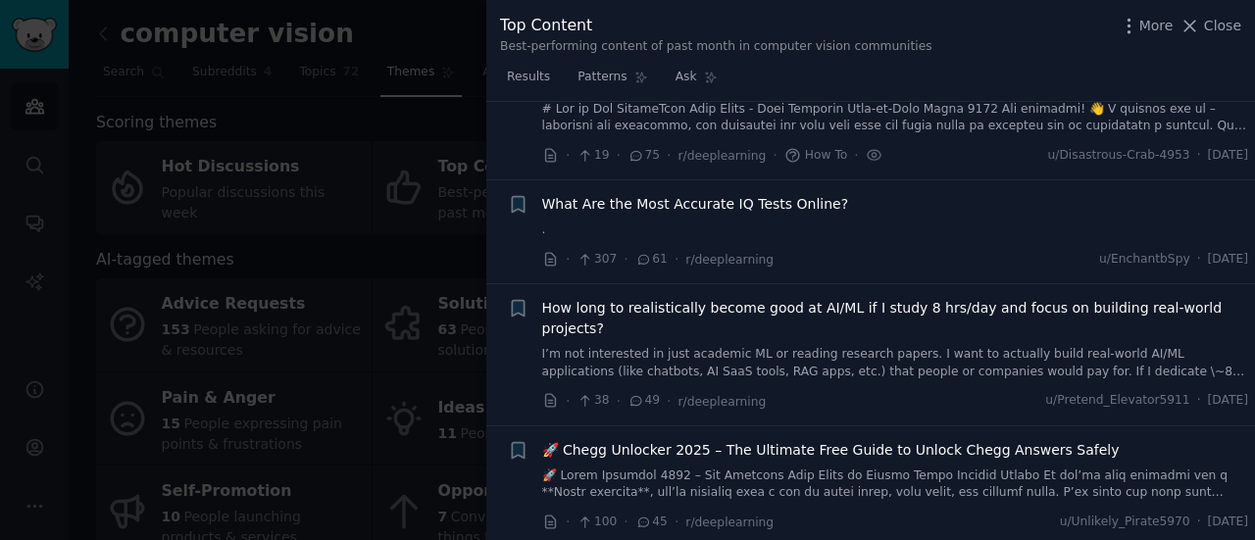
scroll to position [198, 0]
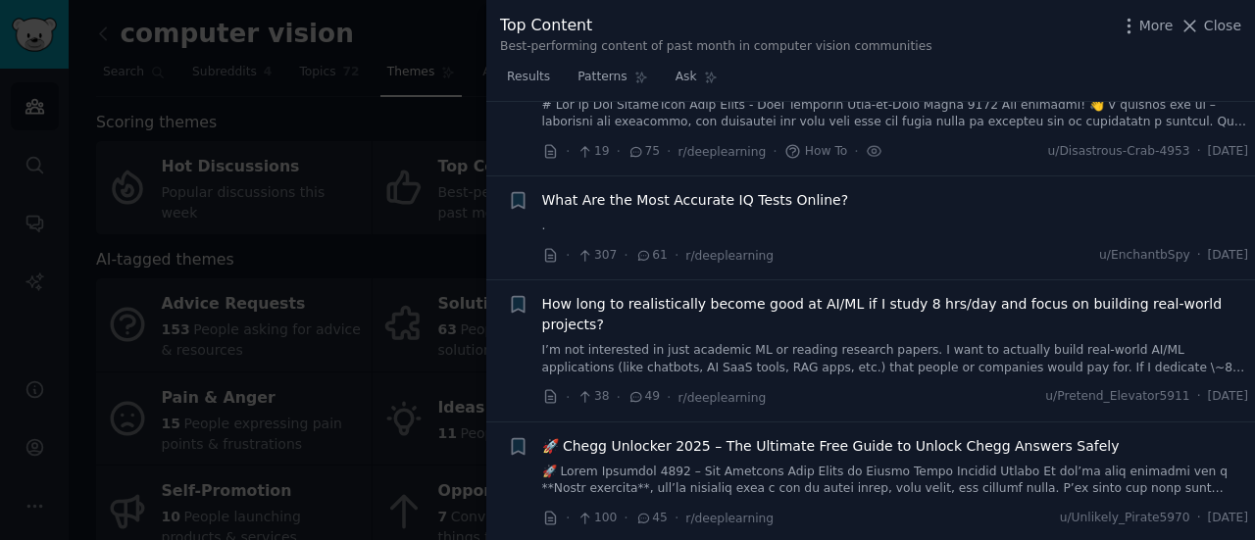
click at [829, 313] on div "How long to realistically become good at AI/ML if I study 8 hrs/day and focus o…" at bounding box center [895, 335] width 707 height 82
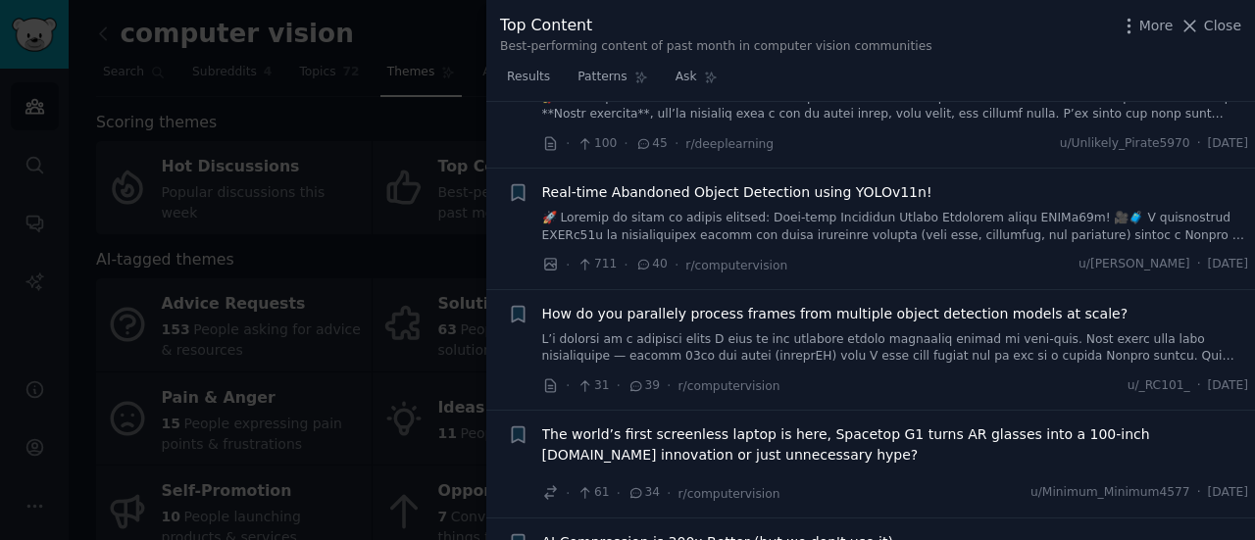
scroll to position [579, 0]
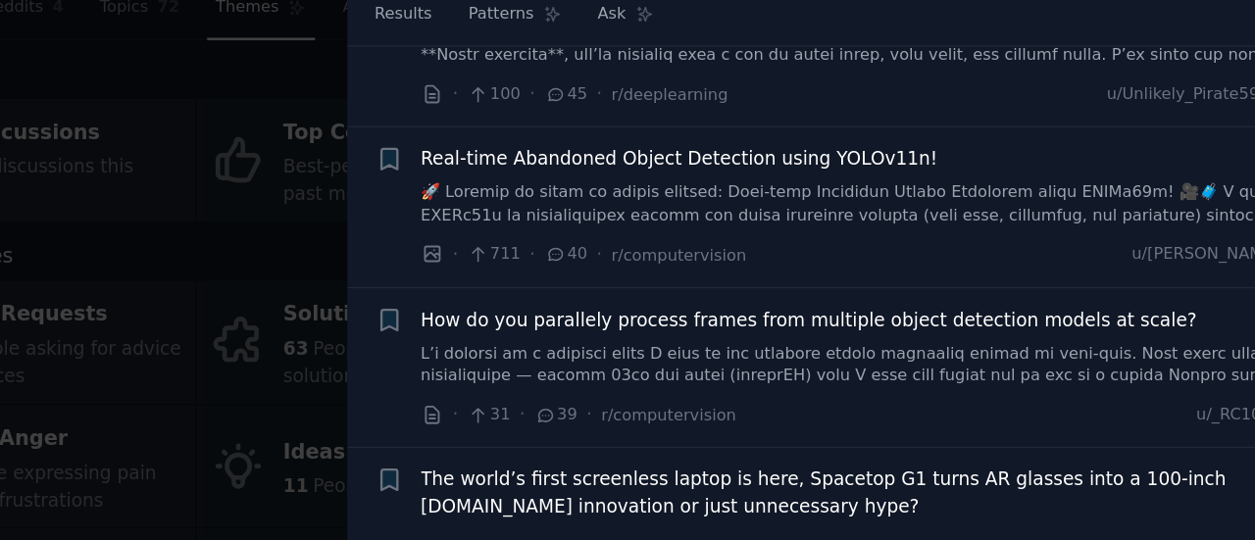
click at [901, 298] on span "How do you parallely process frames from multiple object detection models at sc…" at bounding box center [835, 308] width 586 height 21
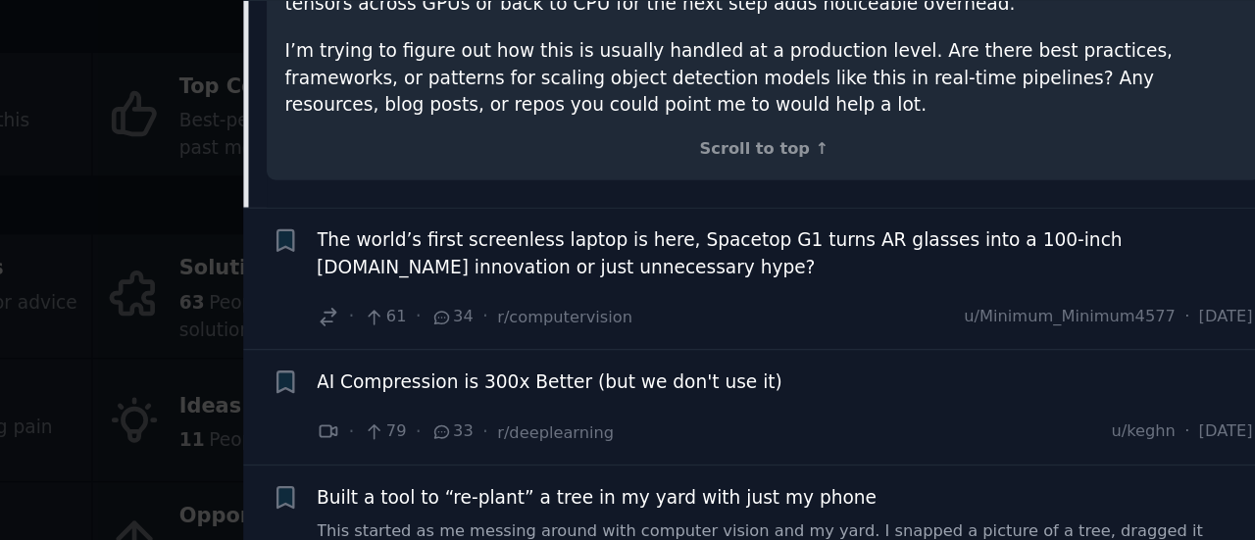
scroll to position [1342, 0]
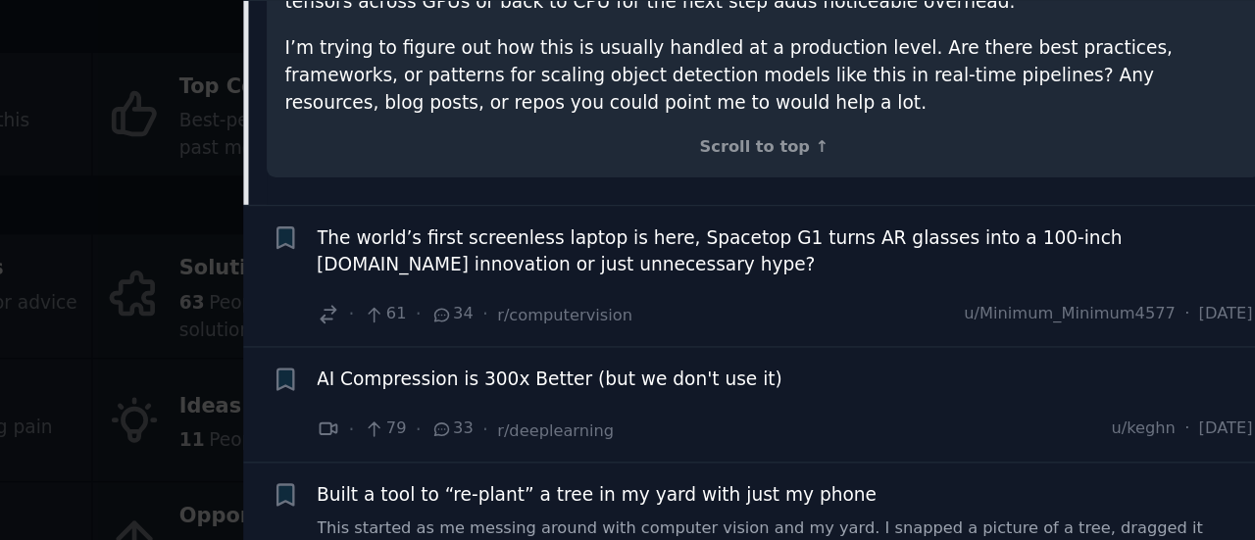
click at [810, 378] on span "AI Compression is 300x Better (but we don't use it)" at bounding box center [717, 388] width 351 height 21
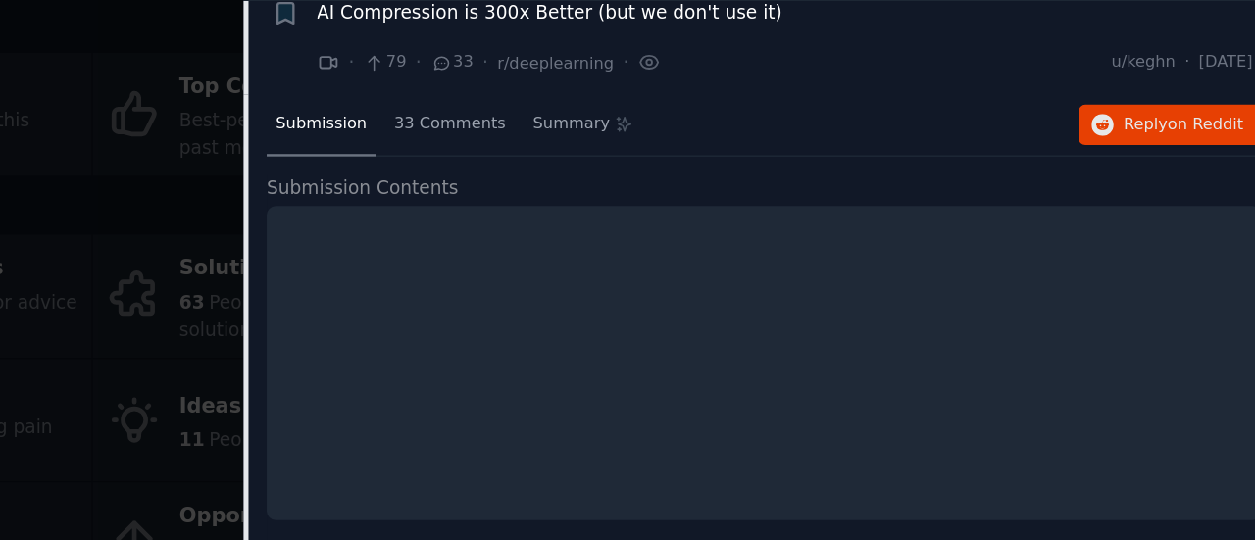
scroll to position [1003, 0]
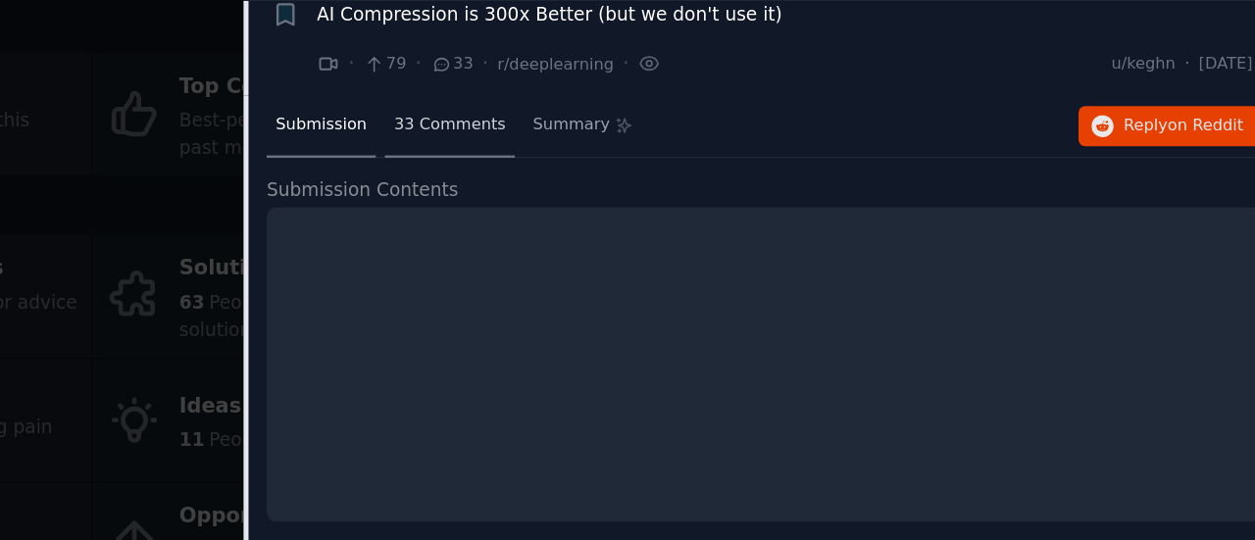
click at [642, 187] on span "33 Comments" at bounding box center [642, 196] width 84 height 18
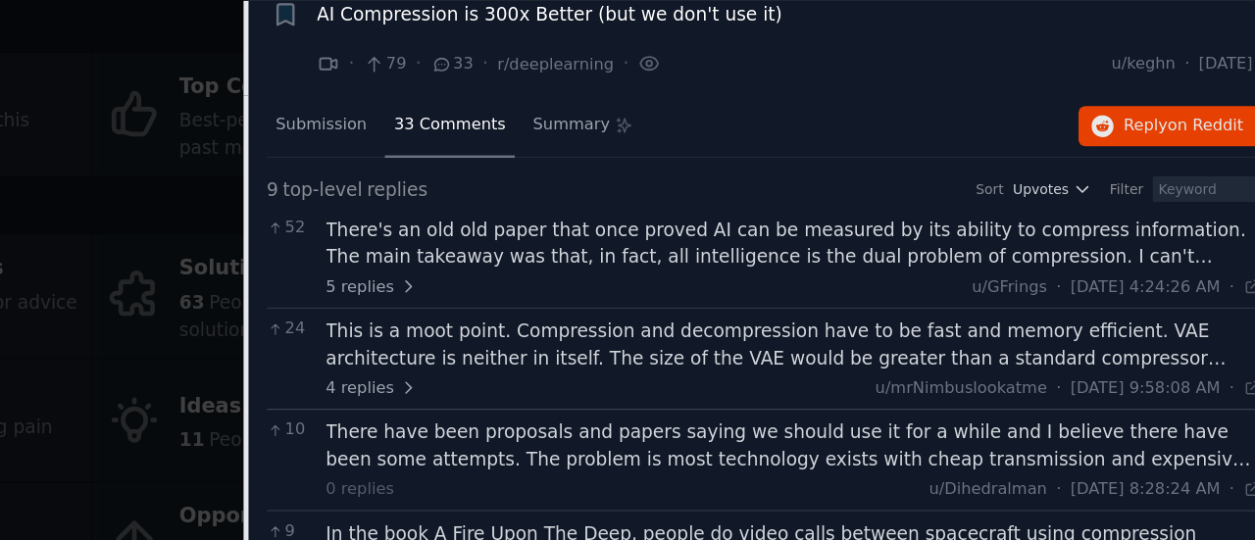
click at [966, 279] on div "There's an old old paper that once proved AI can be measured by its ability to …" at bounding box center [902, 285] width 707 height 41
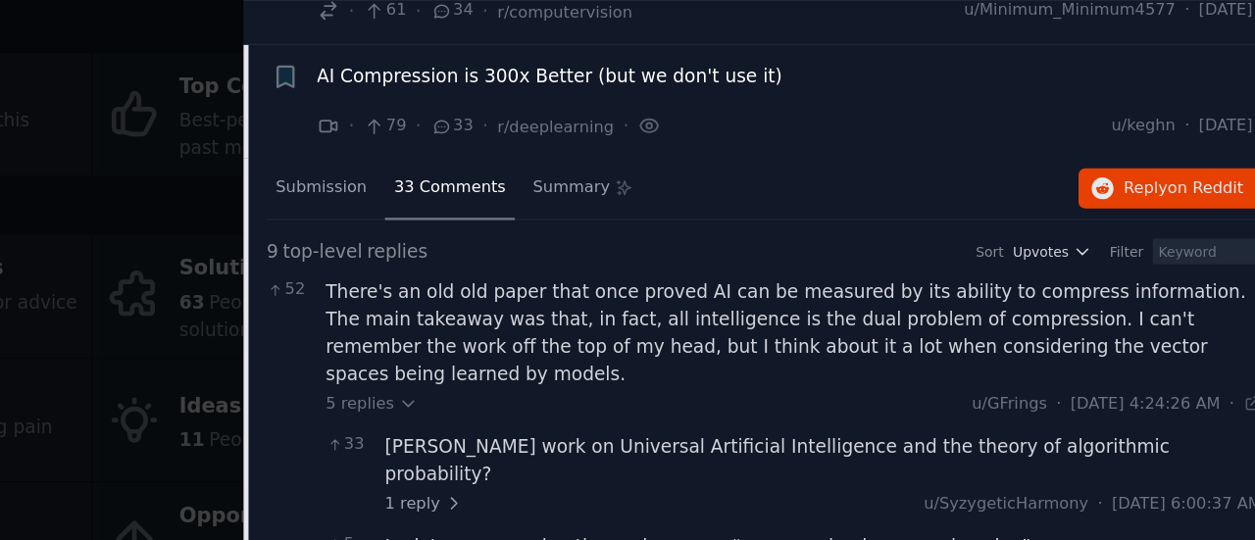
scroll to position [948, 0]
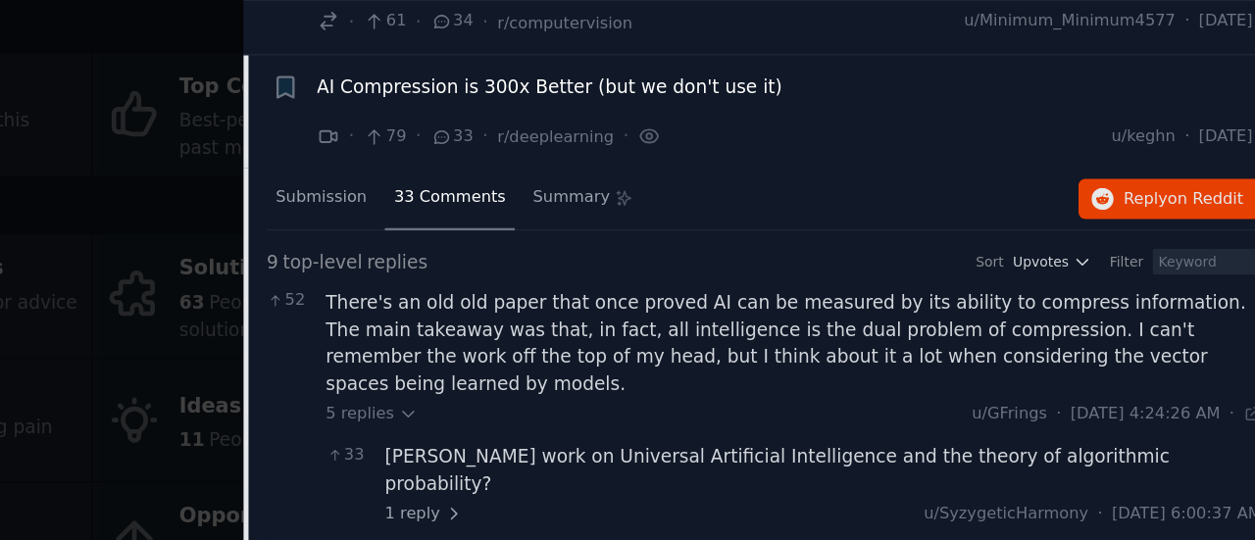
click at [781, 157] on span "AI Compression is 300x Better (but we don't use it)" at bounding box center [717, 167] width 351 height 21
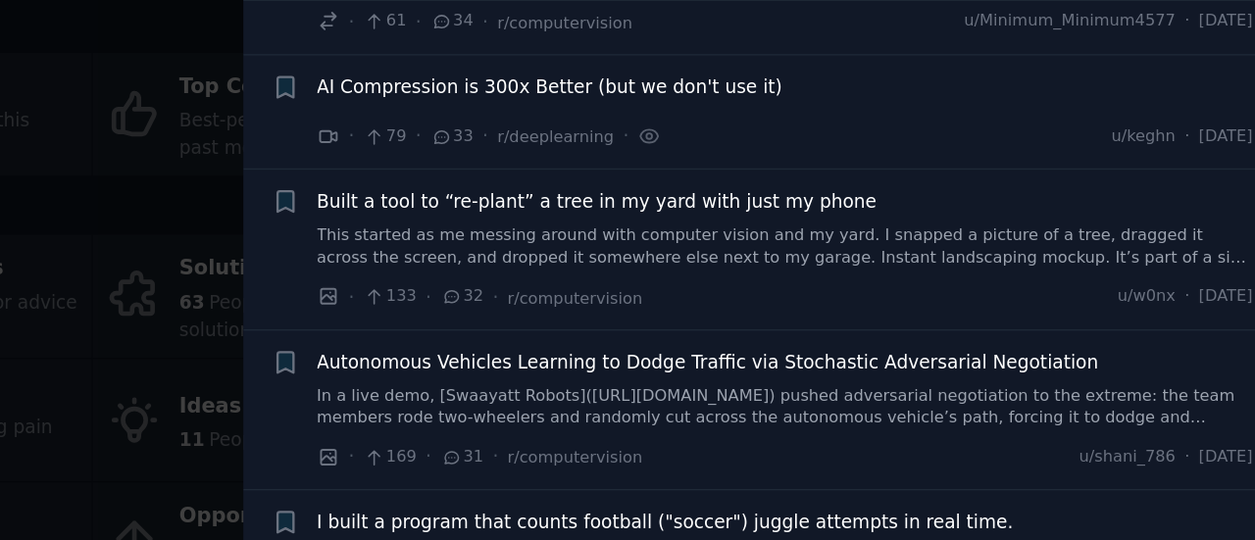
scroll to position [966, 0]
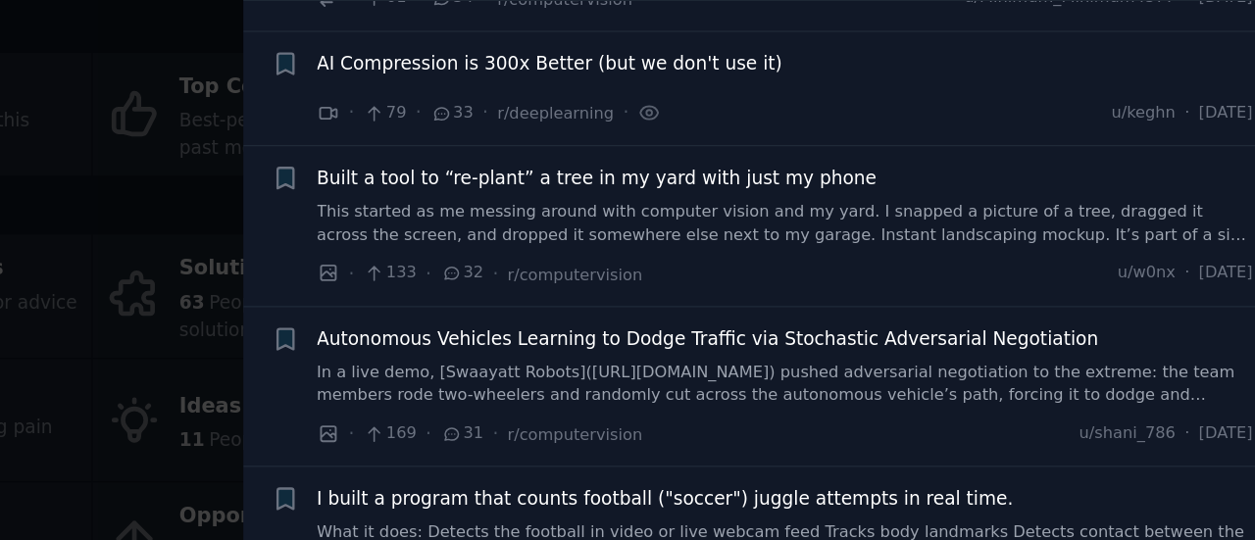
click at [861, 226] on span "Built a tool to “re-plant” a tree in my yard with just my phone" at bounding box center [753, 236] width 423 height 21
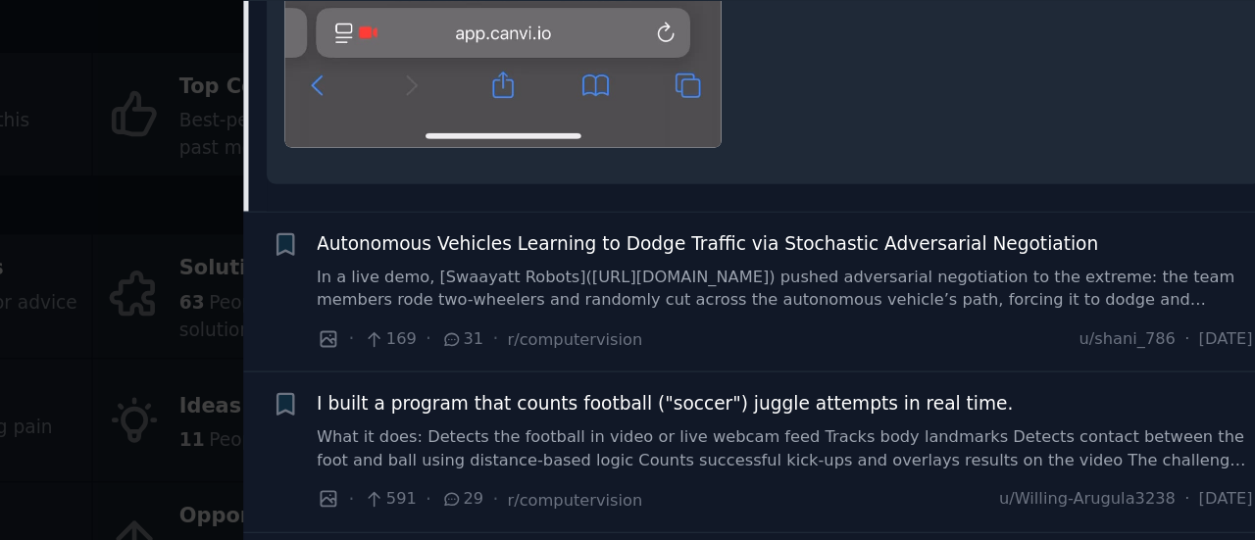
scroll to position [2122, 0]
click at [842, 274] on span "Autonomous Vehicles Learning to Dodge Traffic via Stochastic Adversarial Negoti…" at bounding box center [837, 284] width 590 height 21
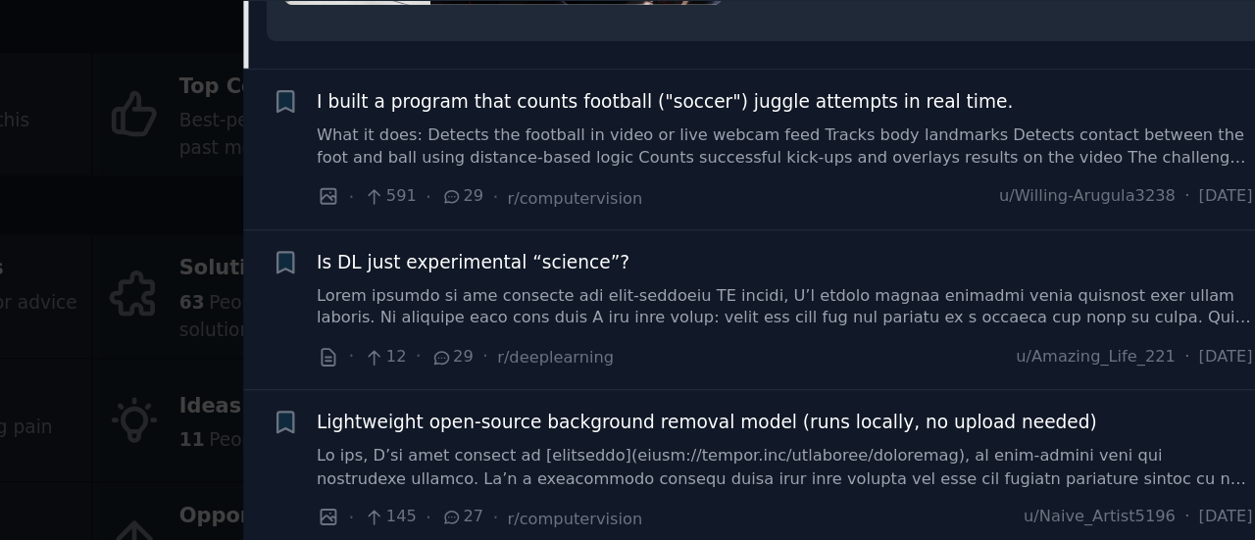
scroll to position [1787, 0]
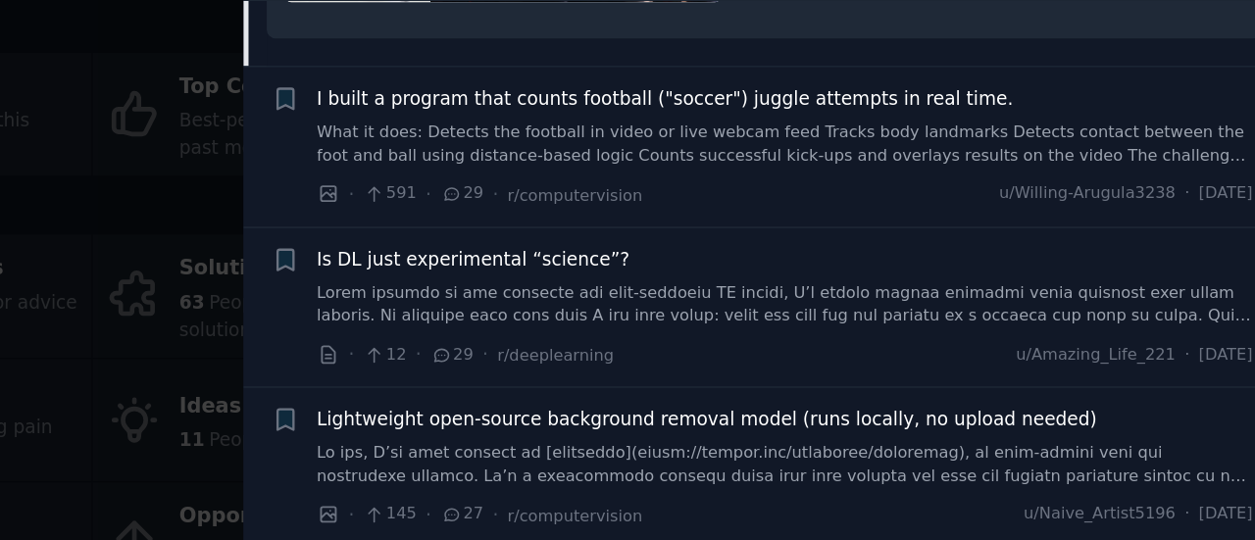
click at [717, 287] on span "Is DL just experimental “science”?" at bounding box center [660, 297] width 236 height 21
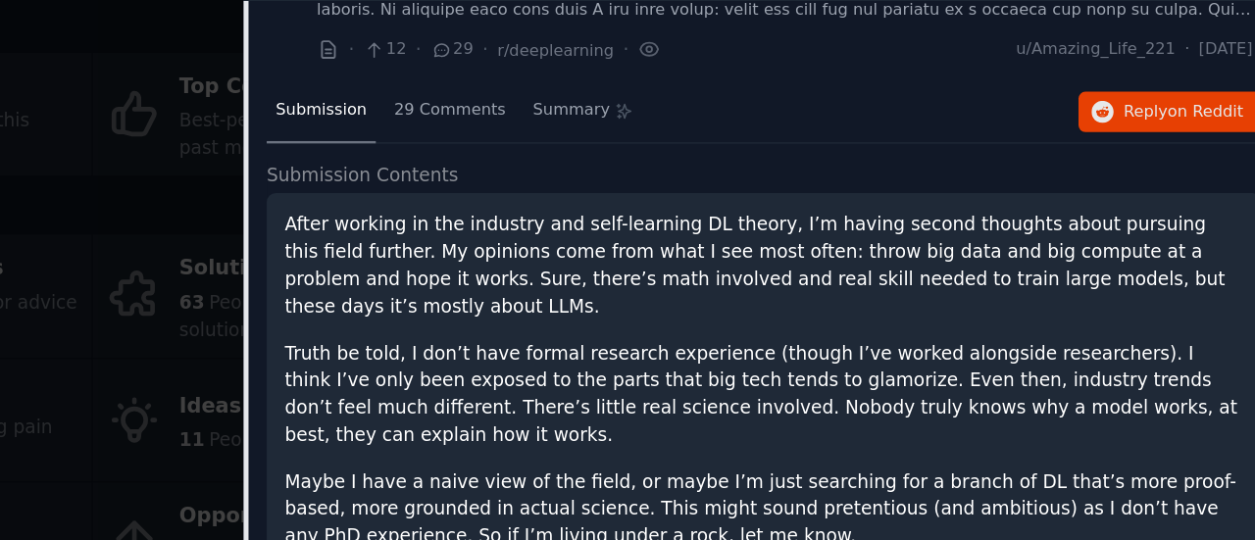
scroll to position [1499, 0]
click at [623, 177] on span "29 Comments" at bounding box center [642, 186] width 84 height 18
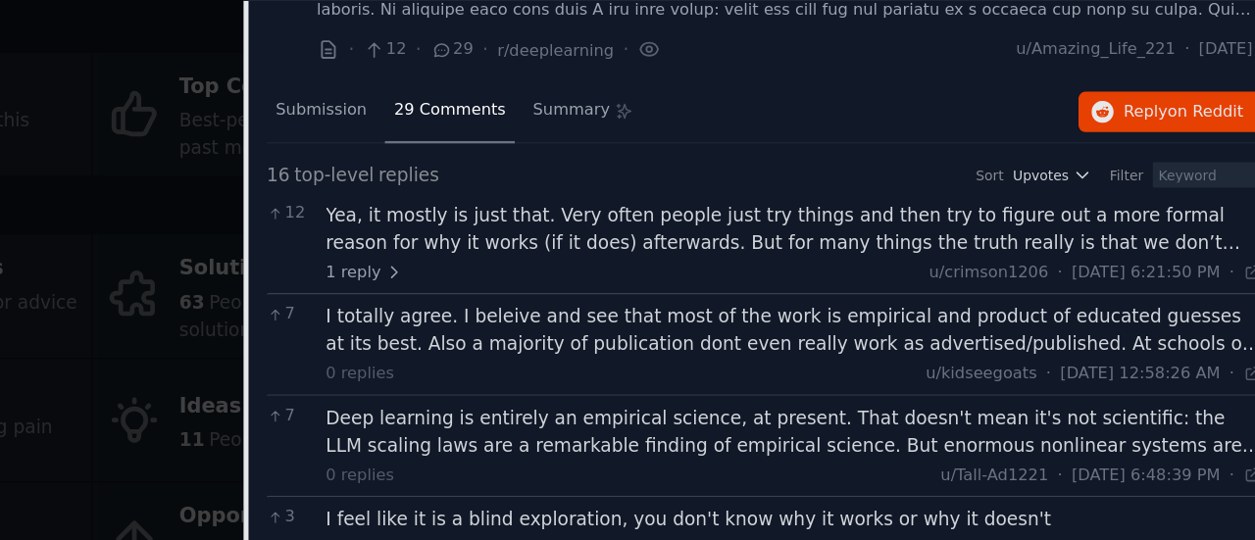
click at [830, 254] on div "Yea, it mostly is just that. Very often people just try things and then try to …" at bounding box center [902, 274] width 707 height 41
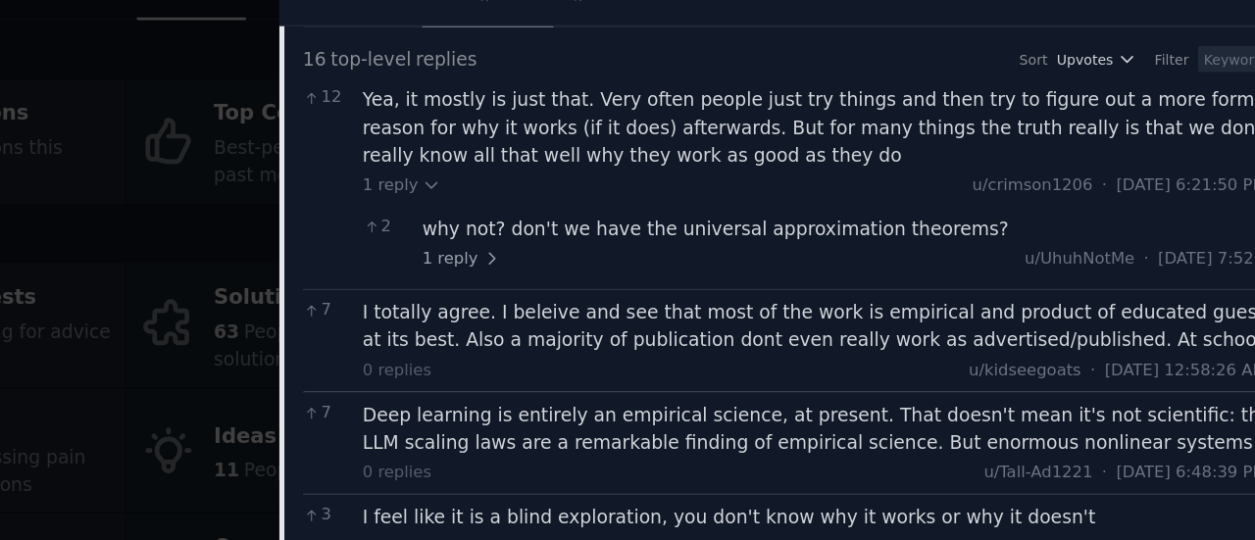
scroll to position [0, 0]
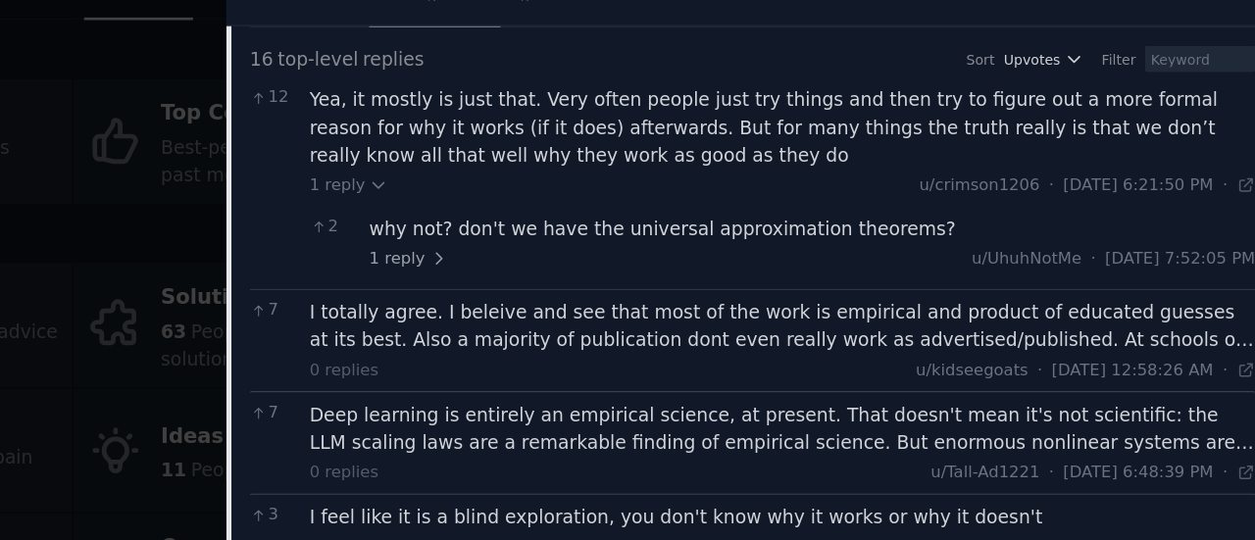
click at [1014, 317] on div "I totally agree. I beleive and see that most of the work is empirical and produ…" at bounding box center [902, 326] width 707 height 41
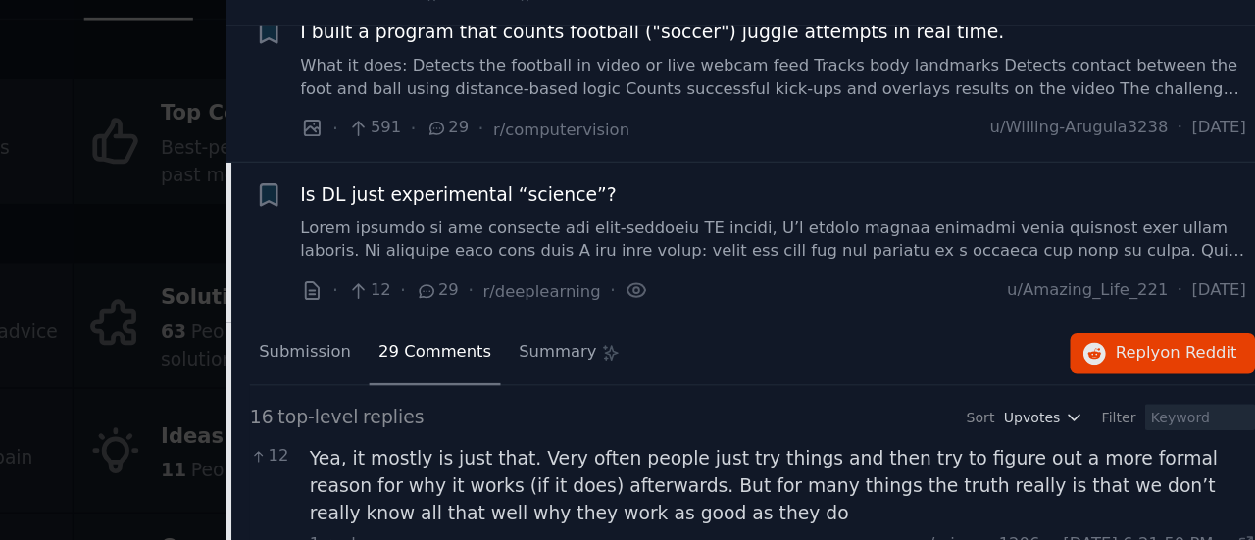
scroll to position [1208, 0]
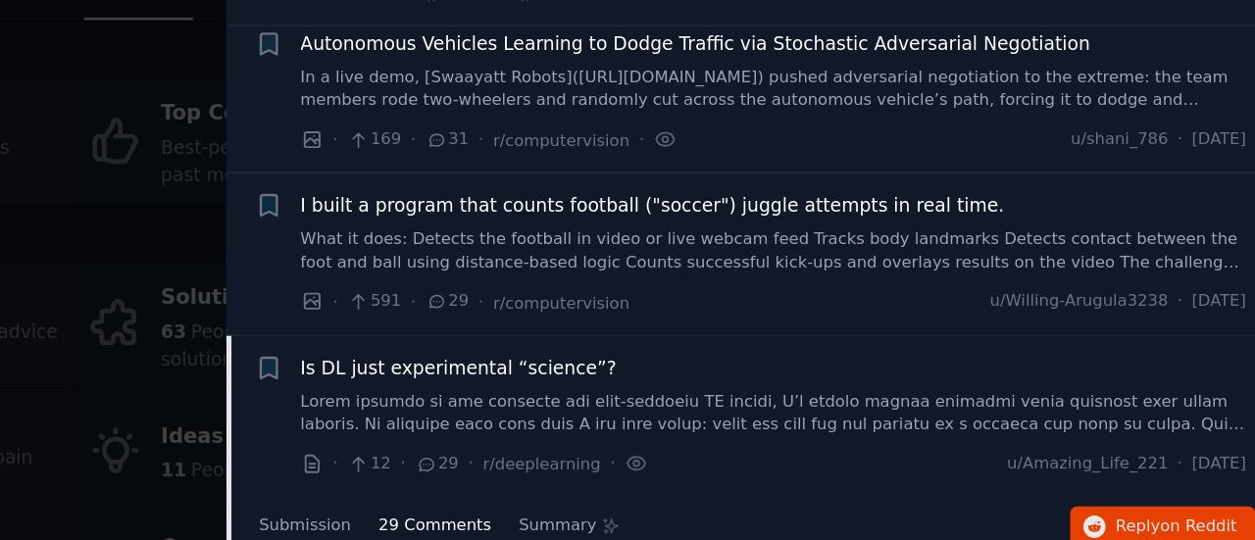
click at [788, 347] on div "Is DL just experimental “science”?" at bounding box center [895, 357] width 707 height 21
click at [725, 347] on span "Is DL just experimental “science”?" at bounding box center [660, 357] width 236 height 21
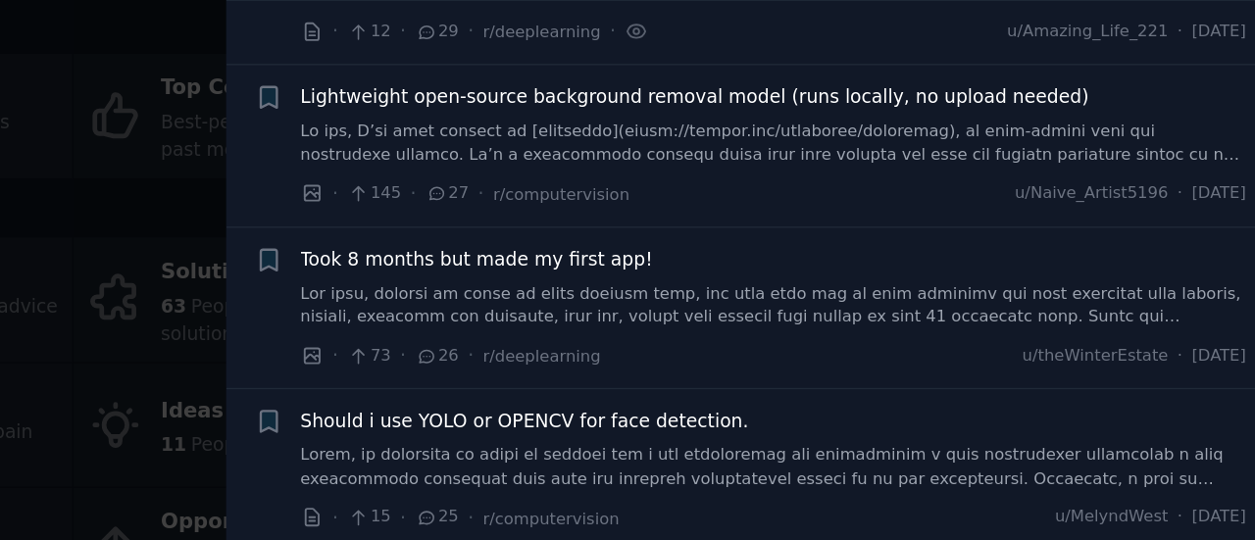
scroll to position [1512, 0]
click at [752, 285] on span "Took 8 months but made my first app!" at bounding box center [673, 295] width 263 height 21
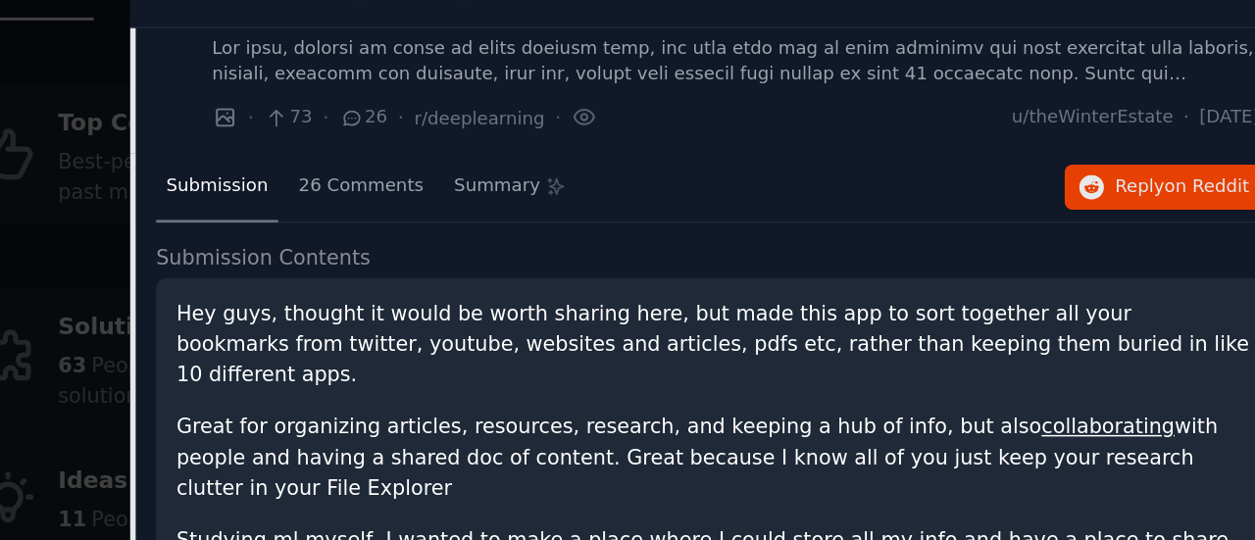
scroll to position [1705, 0]
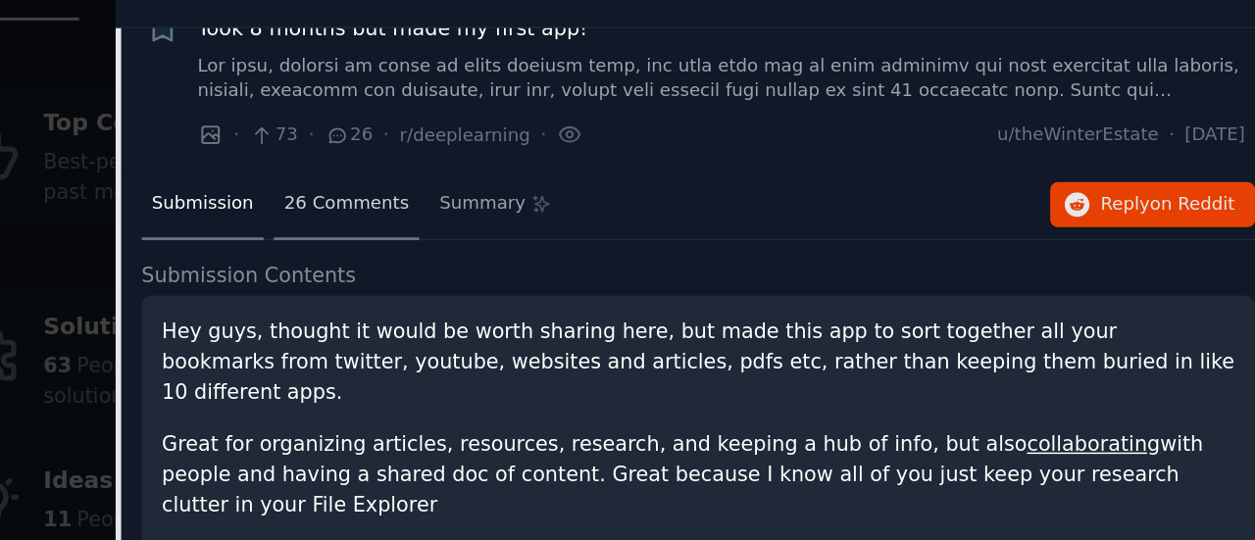
click at [647, 212] on span "26 Comments" at bounding box center [642, 221] width 84 height 18
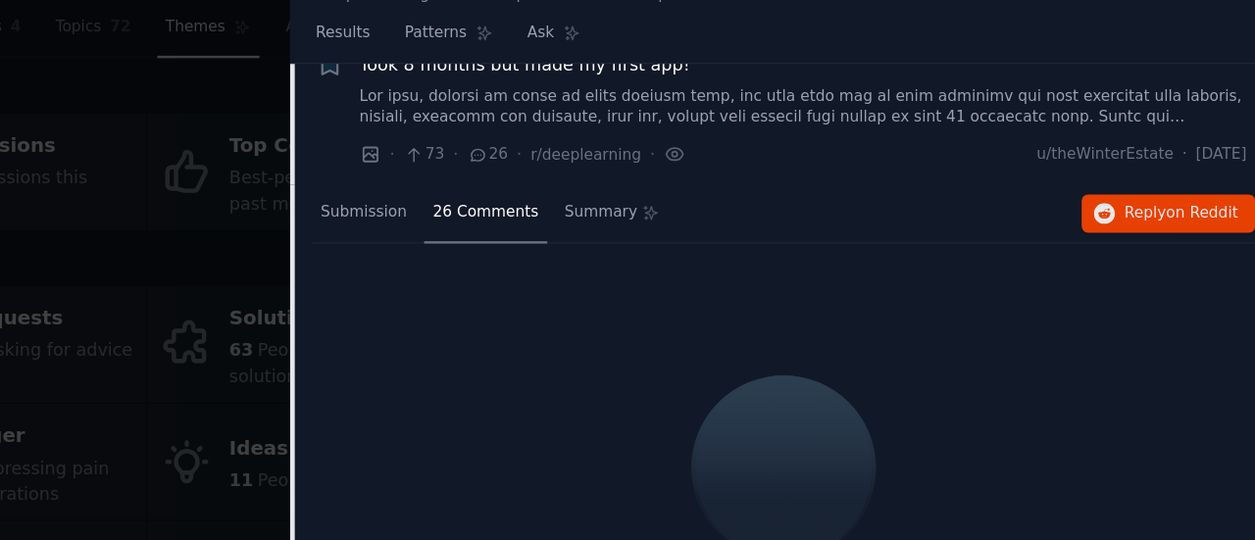
scroll to position [0, 0]
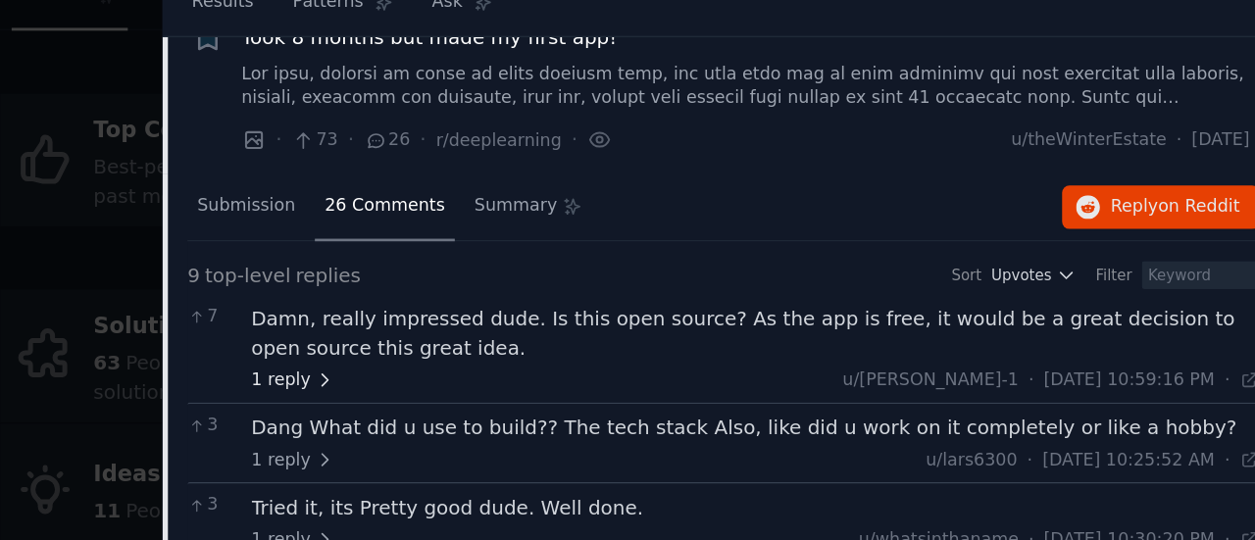
click at [569, 334] on span "1 reply" at bounding box center [578, 343] width 59 height 18
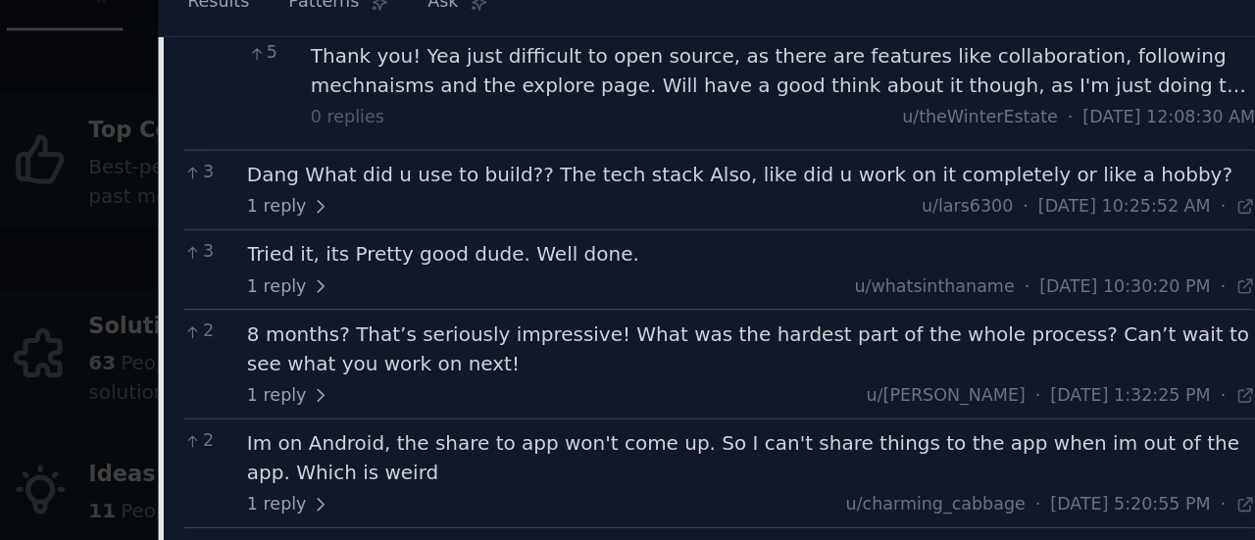
scroll to position [1966, 0]
click at [580, 212] on span "1 reply" at bounding box center [578, 221] width 59 height 18
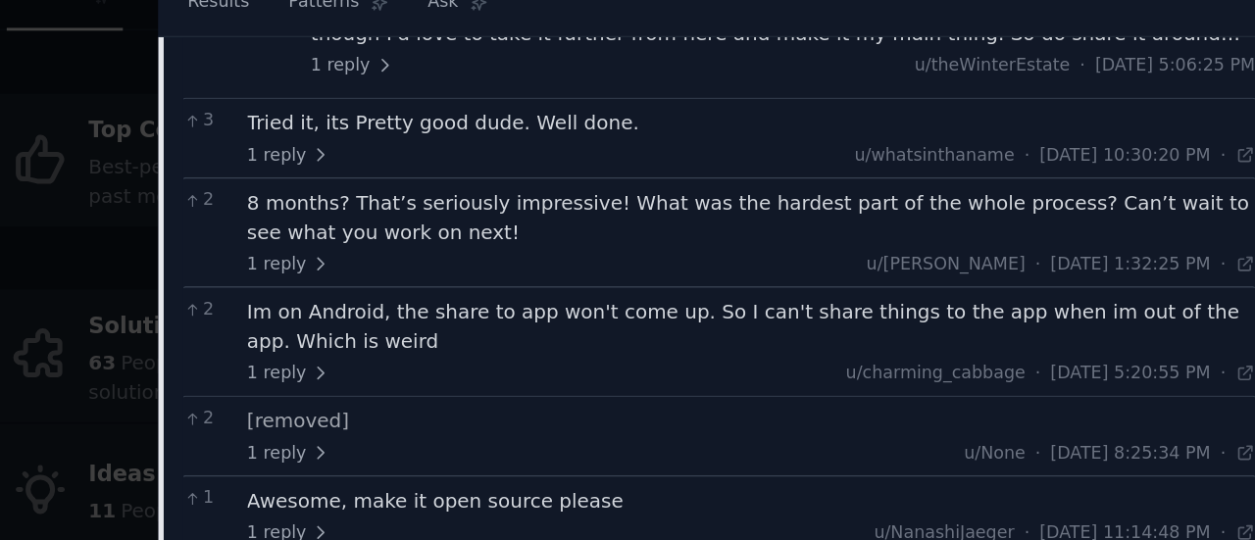
scroll to position [2141, 0]
click at [739, 207] on div "8 months? That’s seriously impressive! What was the hardest part of the whole p…" at bounding box center [902, 227] width 707 height 41
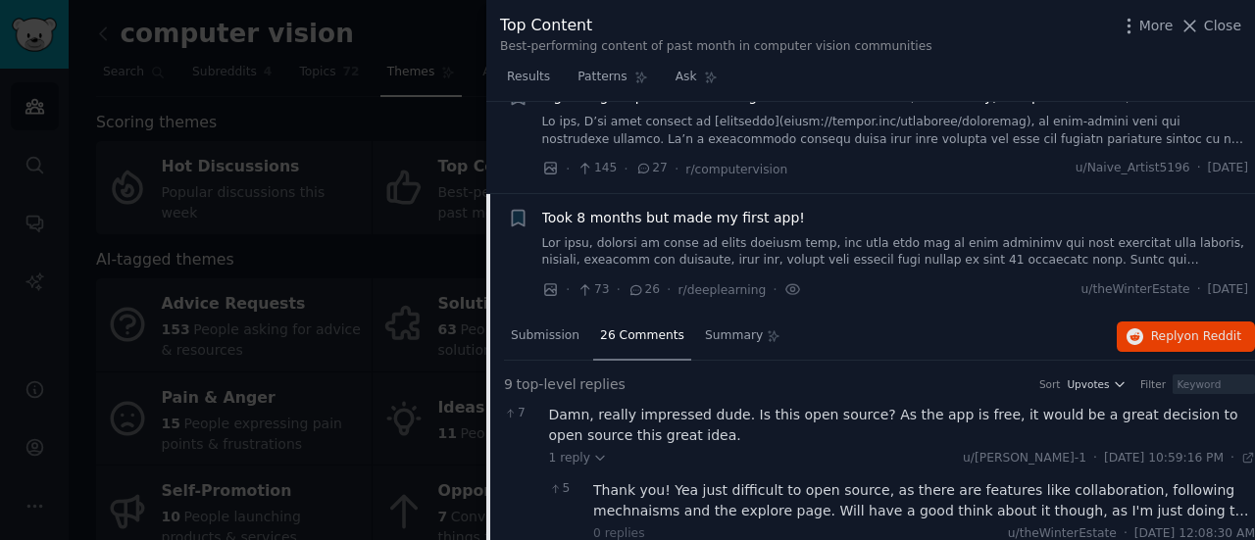
scroll to position [1589, 0]
click at [647, 209] on span "Took 8 months but made my first app!" at bounding box center [673, 219] width 263 height 21
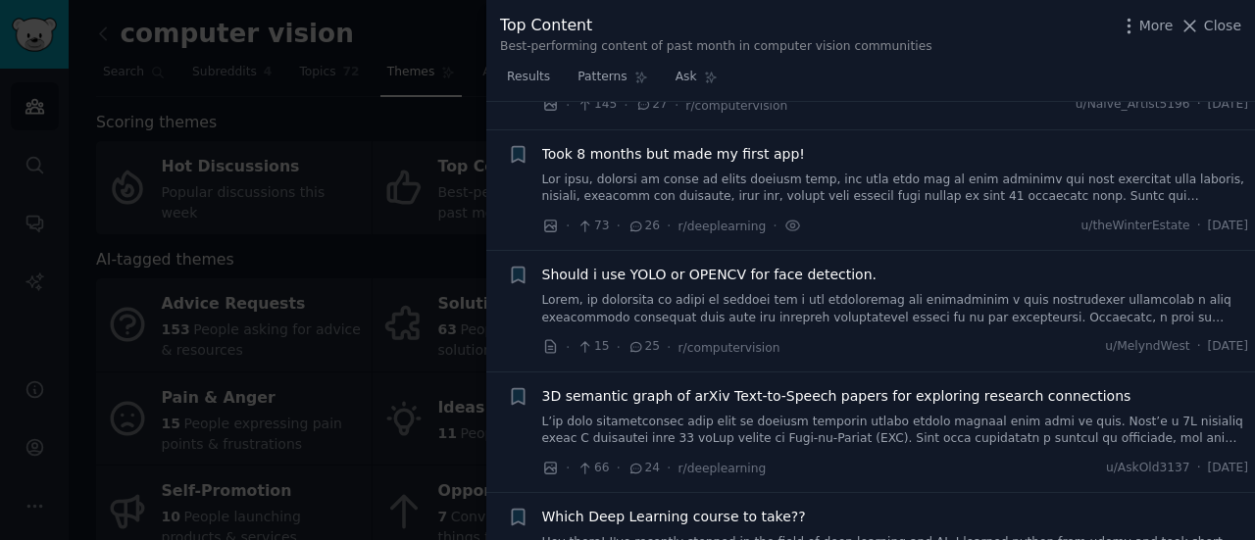
scroll to position [1656, 0]
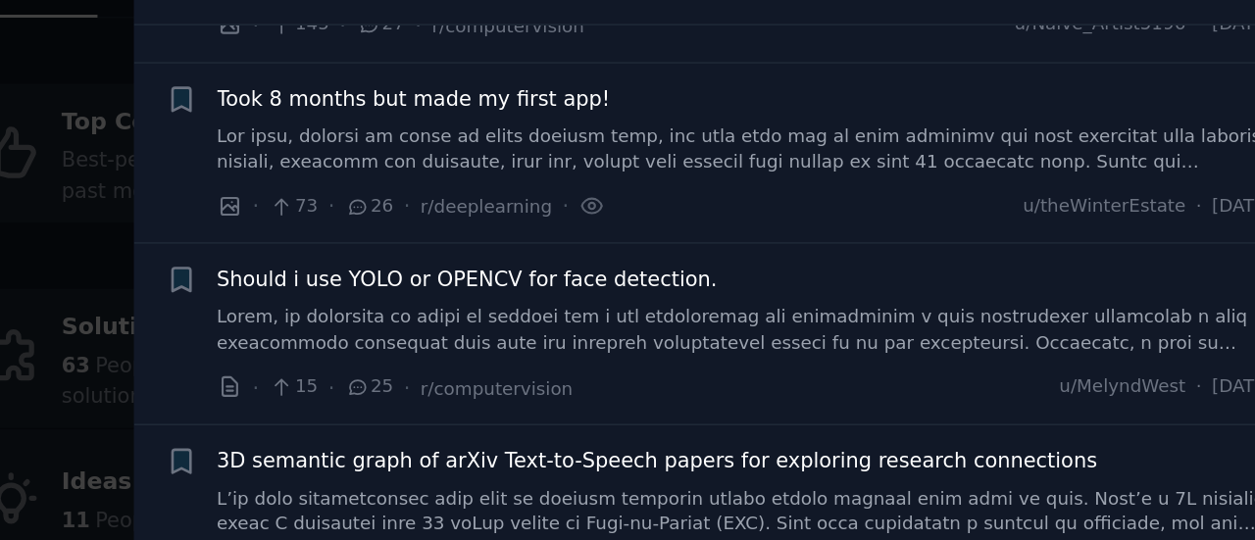
click at [831, 262] on span "Should i use YOLO or OPENCV for face detection." at bounding box center [709, 272] width 334 height 21
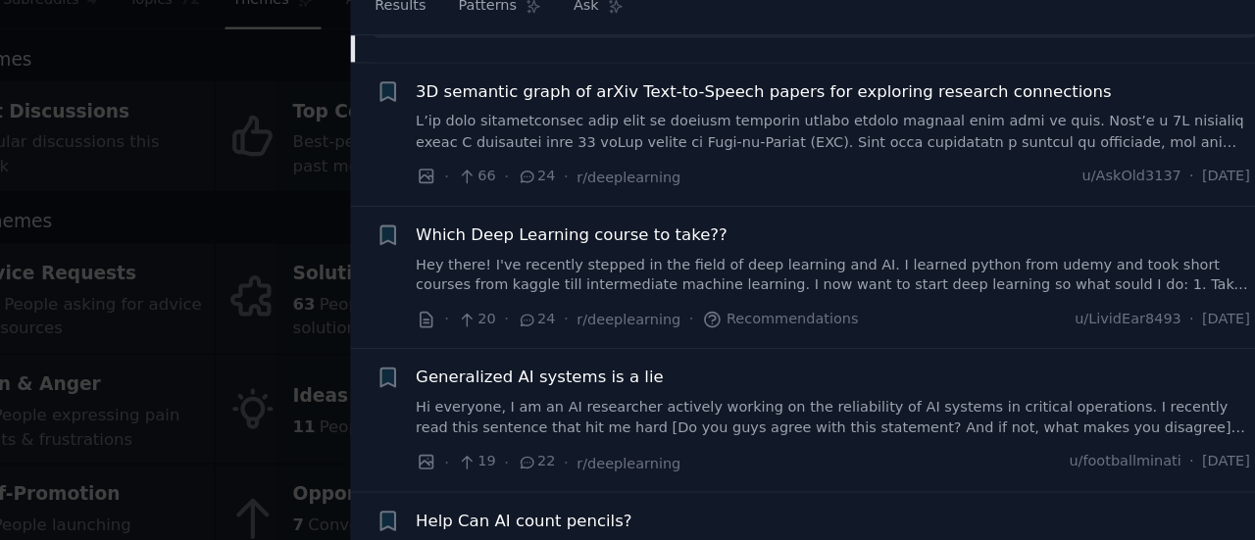
scroll to position [2471, 0]
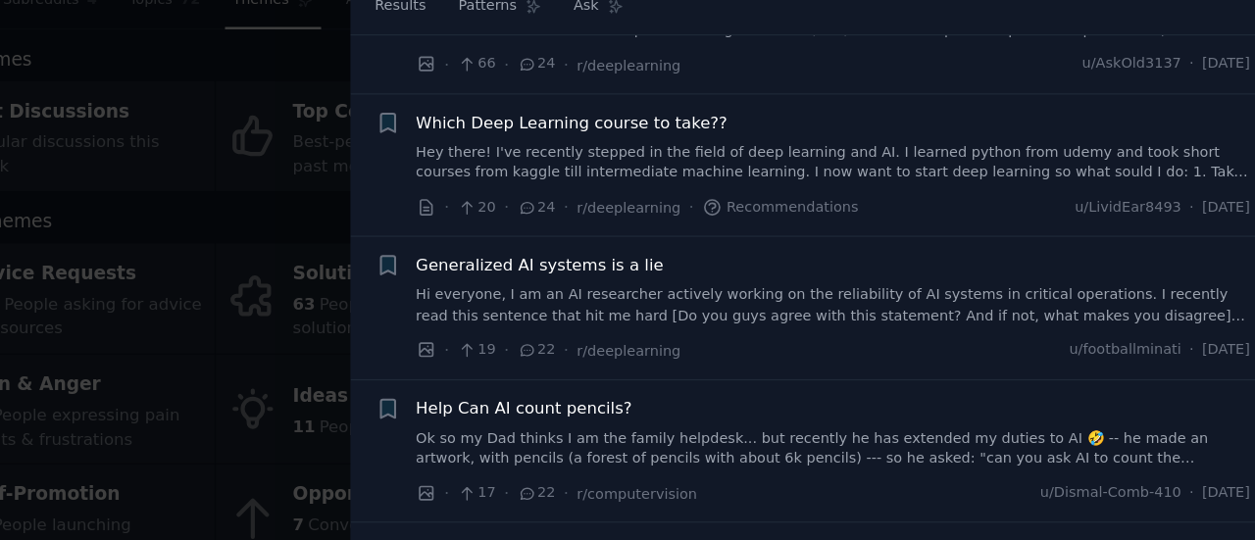
click at [655, 286] on span "Generalized AI systems is a lie" at bounding box center [647, 296] width 210 height 21
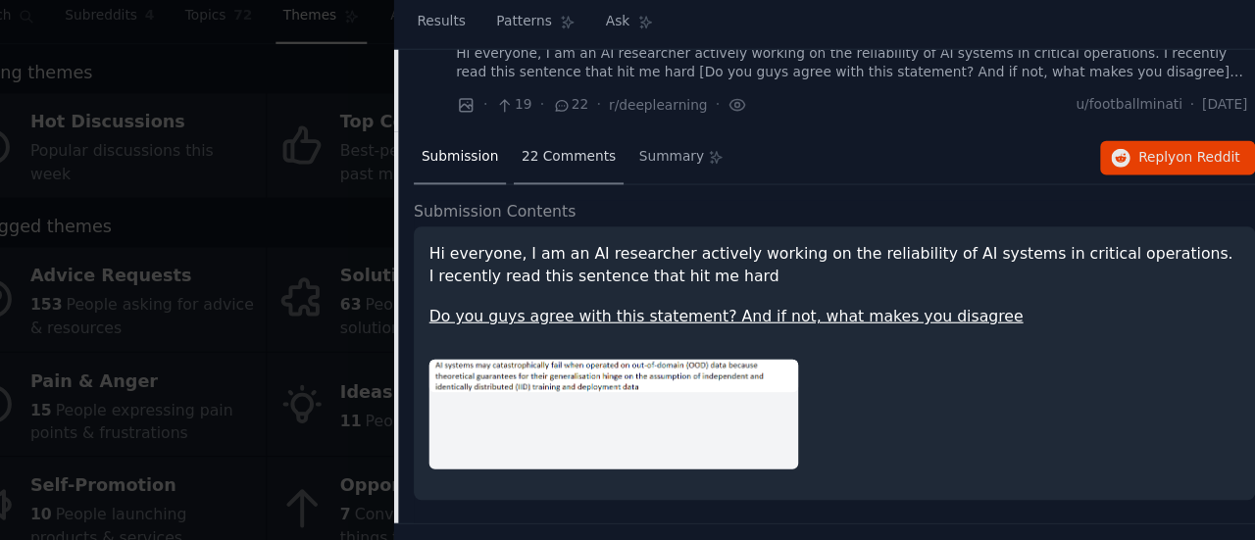
click at [603, 189] on span "22 Comments" at bounding box center [642, 198] width 84 height 18
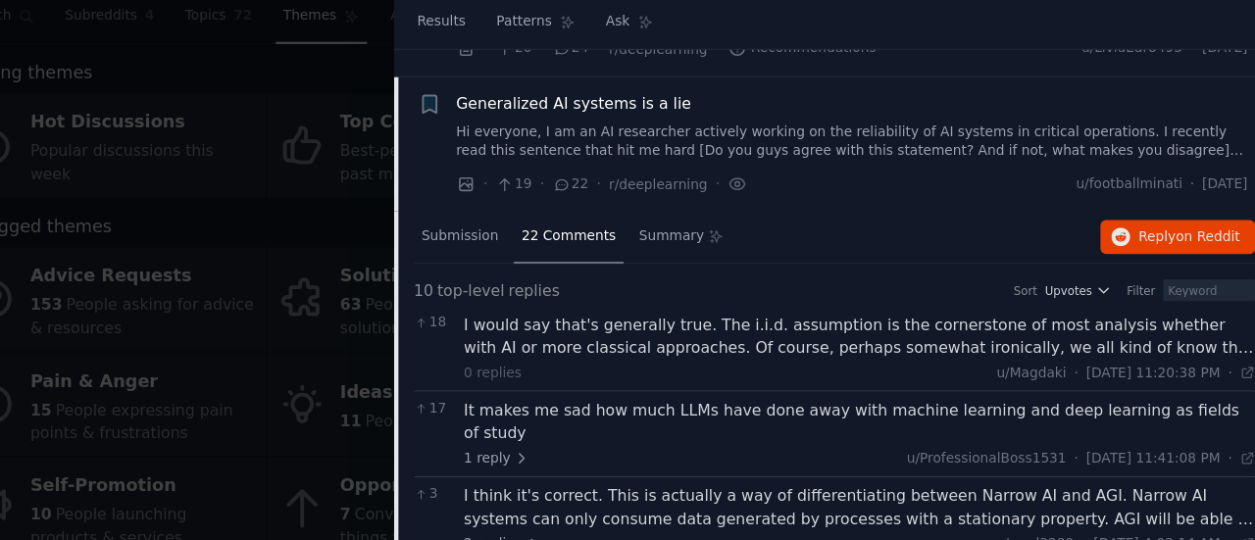
scroll to position [2141, 0]
click at [678, 141] on span "Generalized AI systems is a lie" at bounding box center [647, 151] width 210 height 21
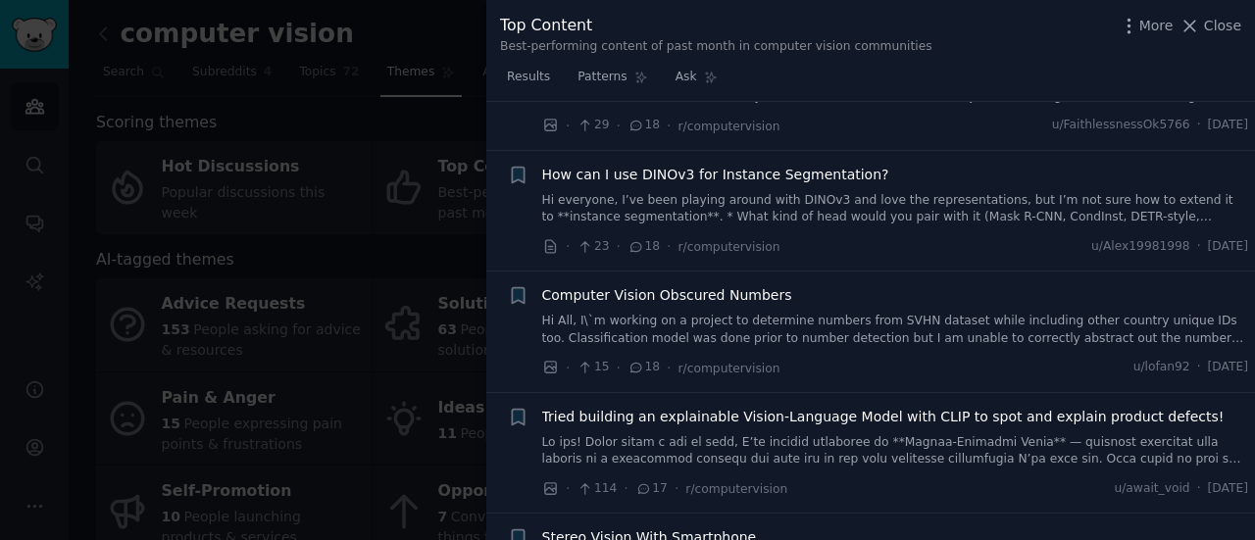
scroll to position [3434, 0]
